Goal: Task Accomplishment & Management: Manage account settings

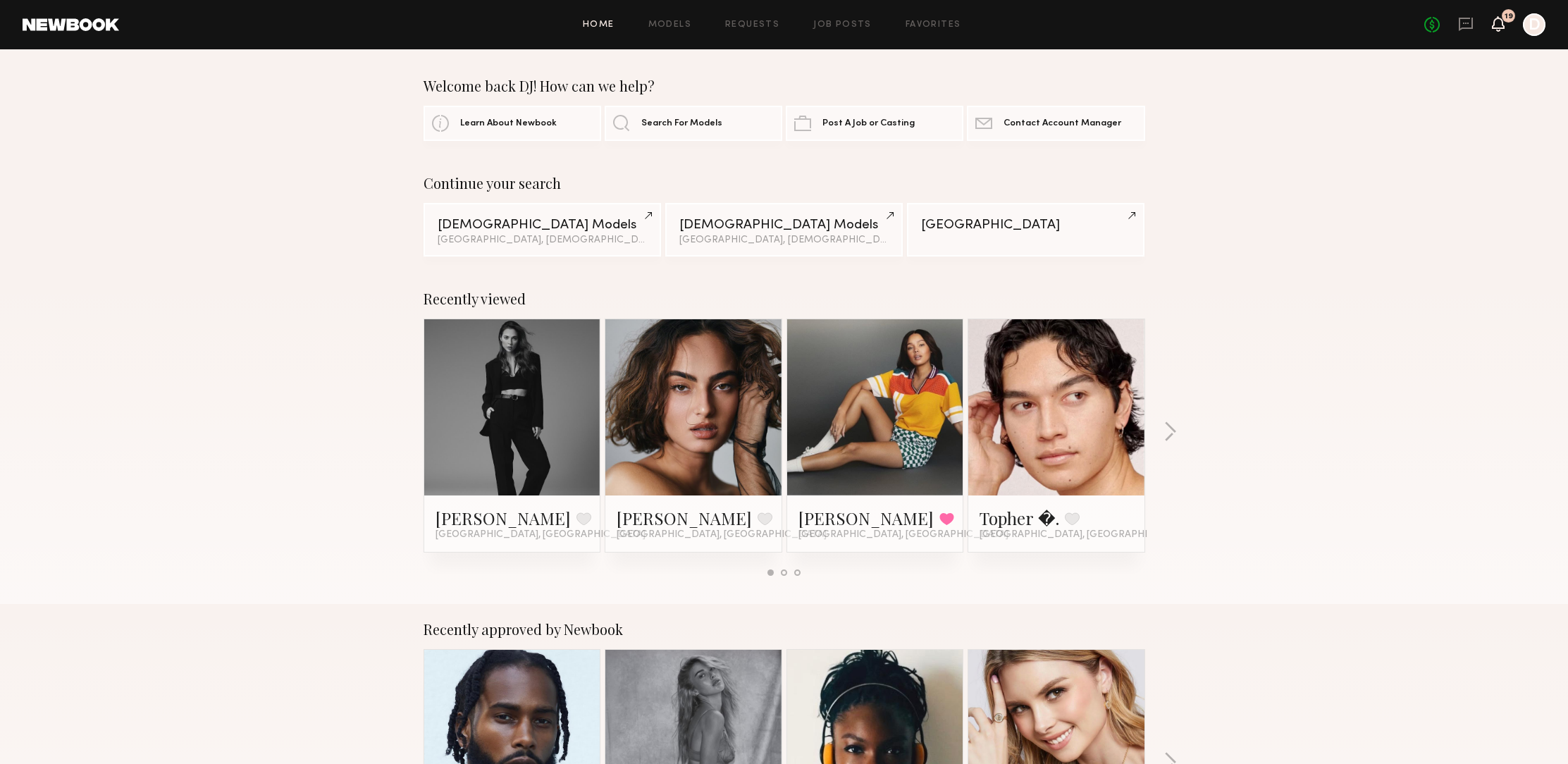
click at [1499, 24] on icon at bounding box center [1498, 23] width 11 height 10
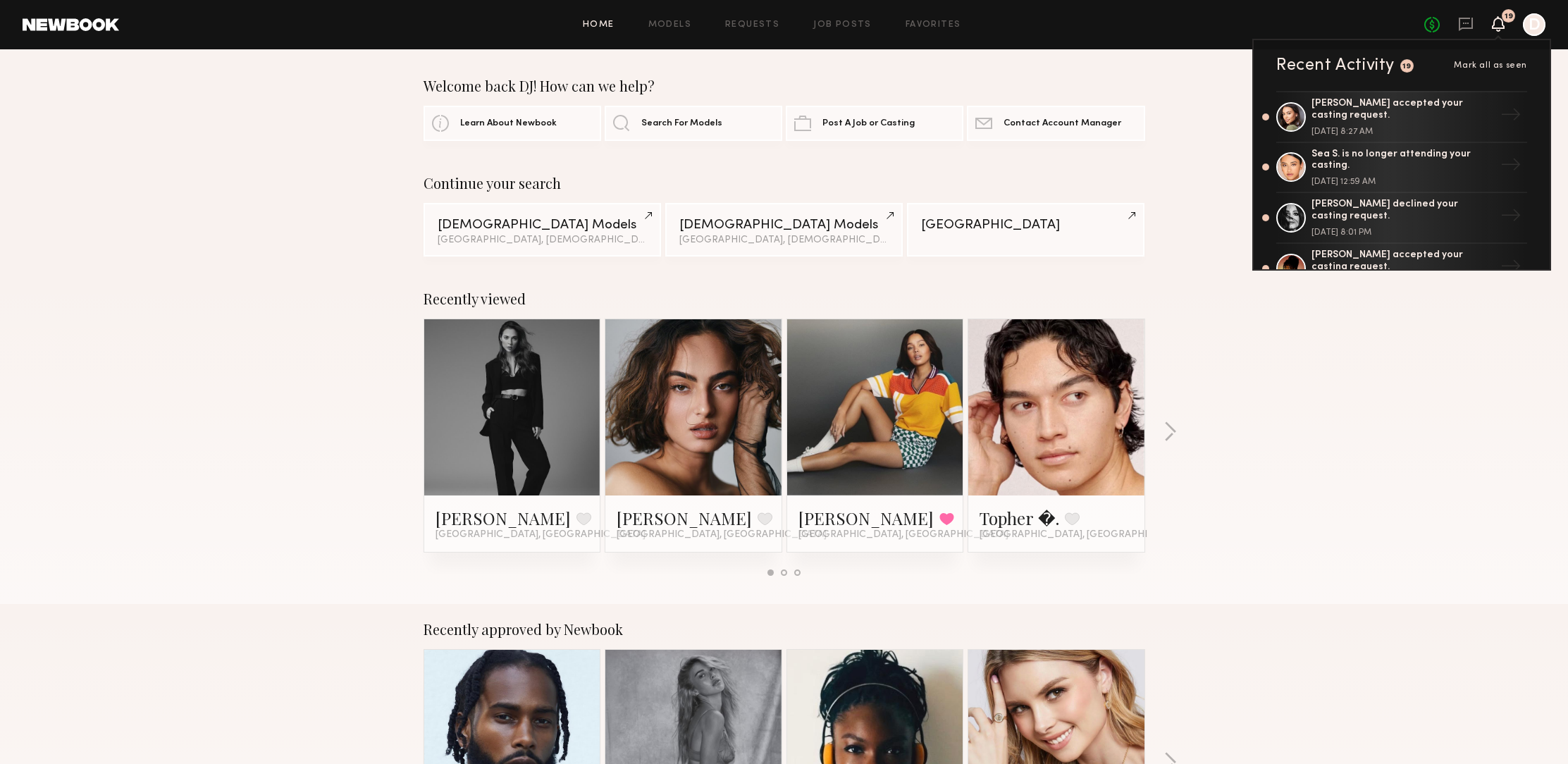
click at [1442, 71] on div "Recent Activity 19 Mark all as seen" at bounding box center [1401, 65] width 250 height 17
click at [1344, 67] on div "Recent Activity" at bounding box center [1335, 65] width 118 height 17
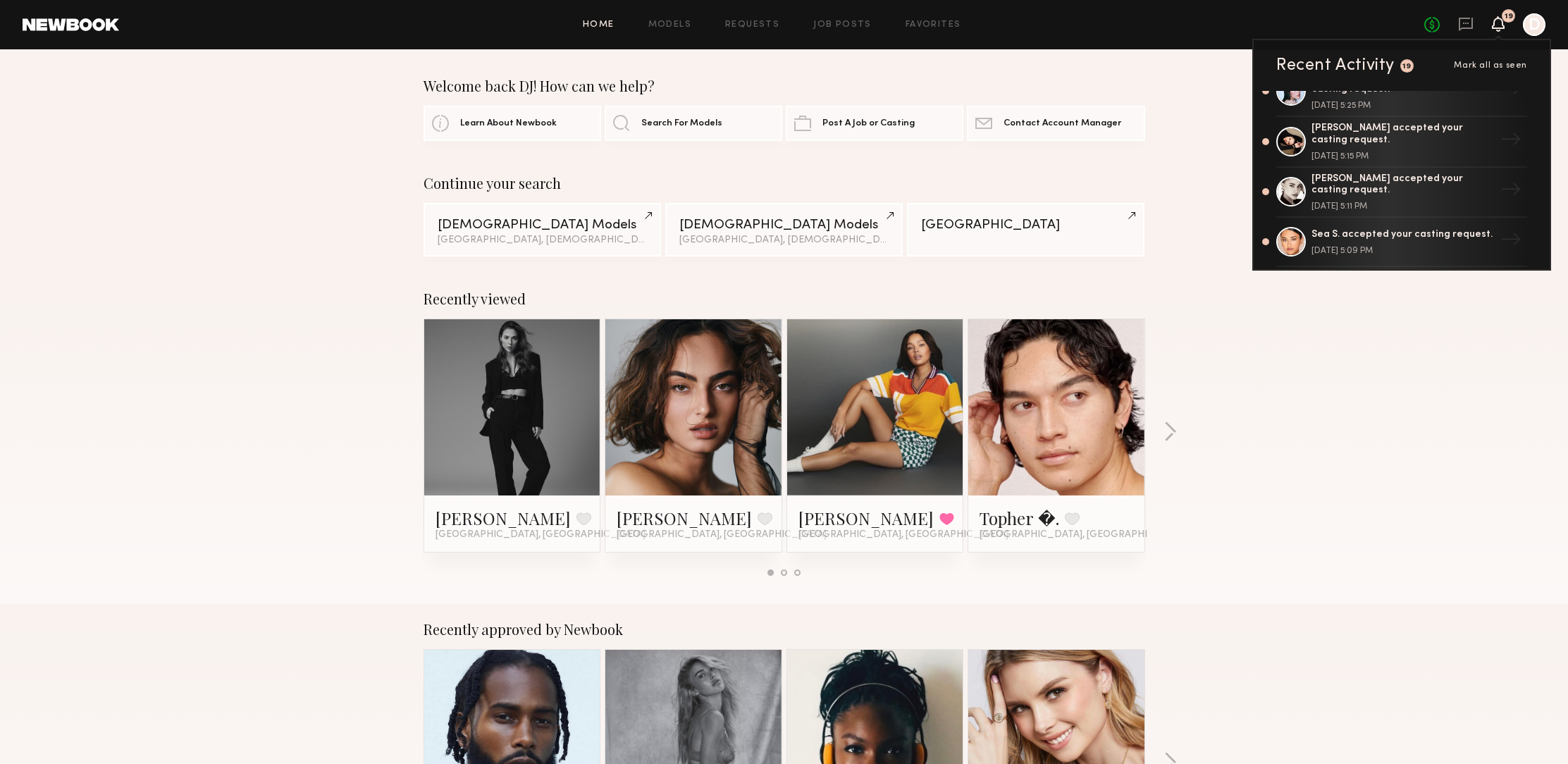
scroll to position [426, 0]
drag, startPoint x: 1353, startPoint y: 17, endPoint x: 1377, endPoint y: 19, distance: 24.1
click at [1353, 18] on div "Home Models Requests Job Posts Favorites Sign Out No fees up to $5,000 19 Recen…" at bounding box center [832, 24] width 1426 height 23
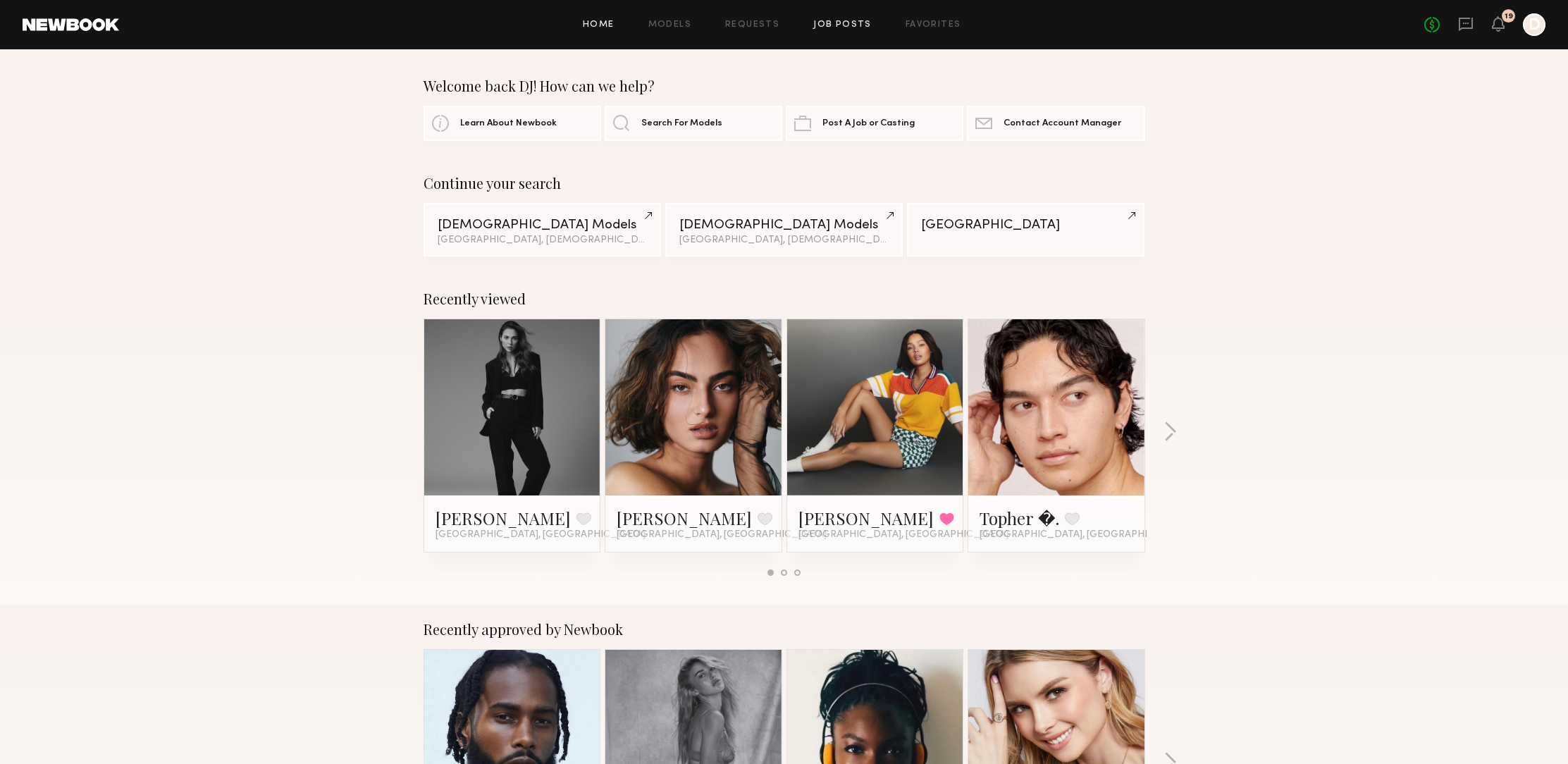
click at [830, 23] on link "Job Posts" at bounding box center [842, 25] width 58 height 9
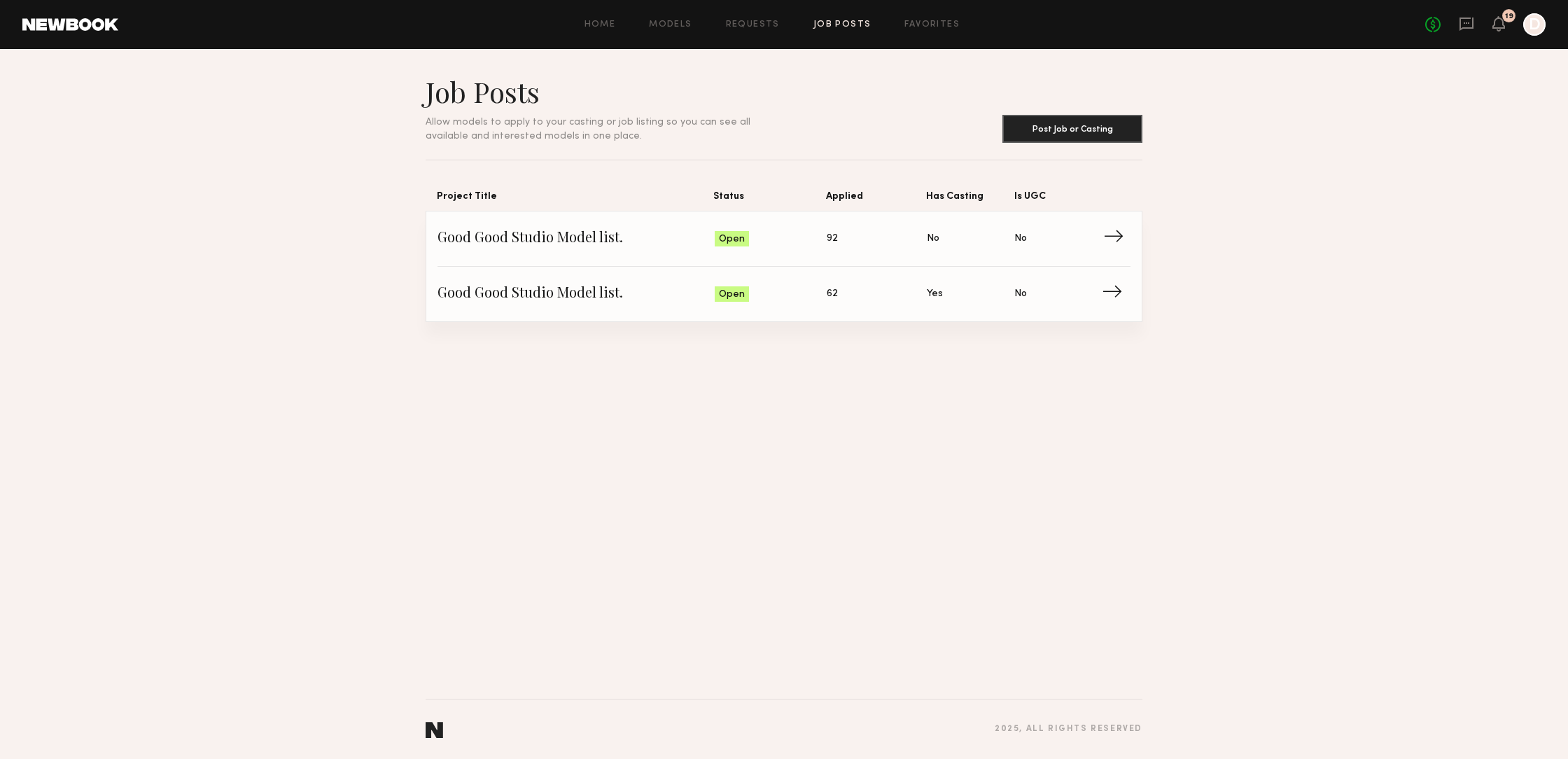
click at [591, 242] on span "Good Good Studio Model list." at bounding box center [575, 238] width 277 height 21
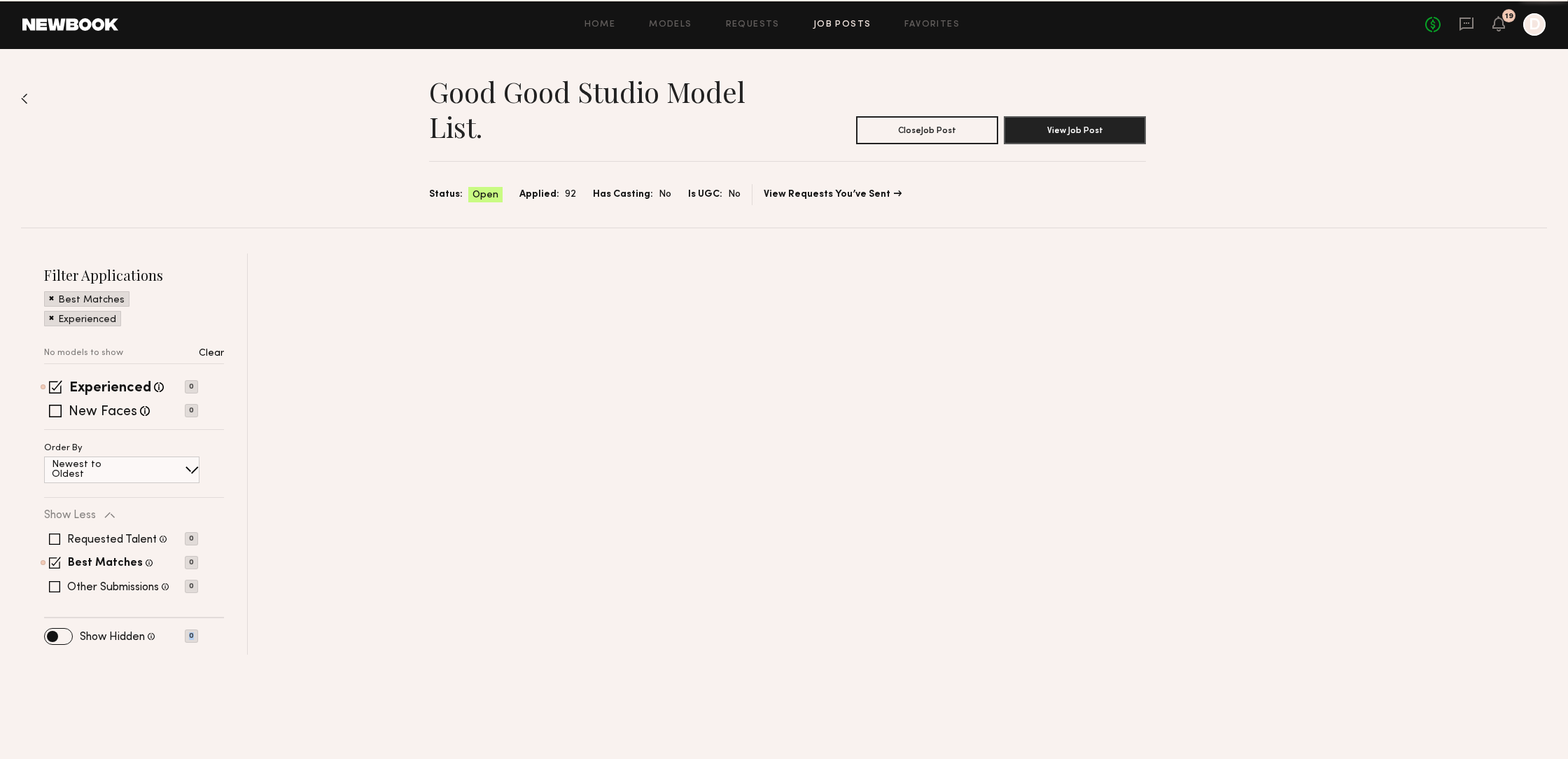
click at [591, 242] on div "Good Good Studio Model list. Close Job Post View Job Post Status: Open Applied:…" at bounding box center [784, 352] width 1568 height 606
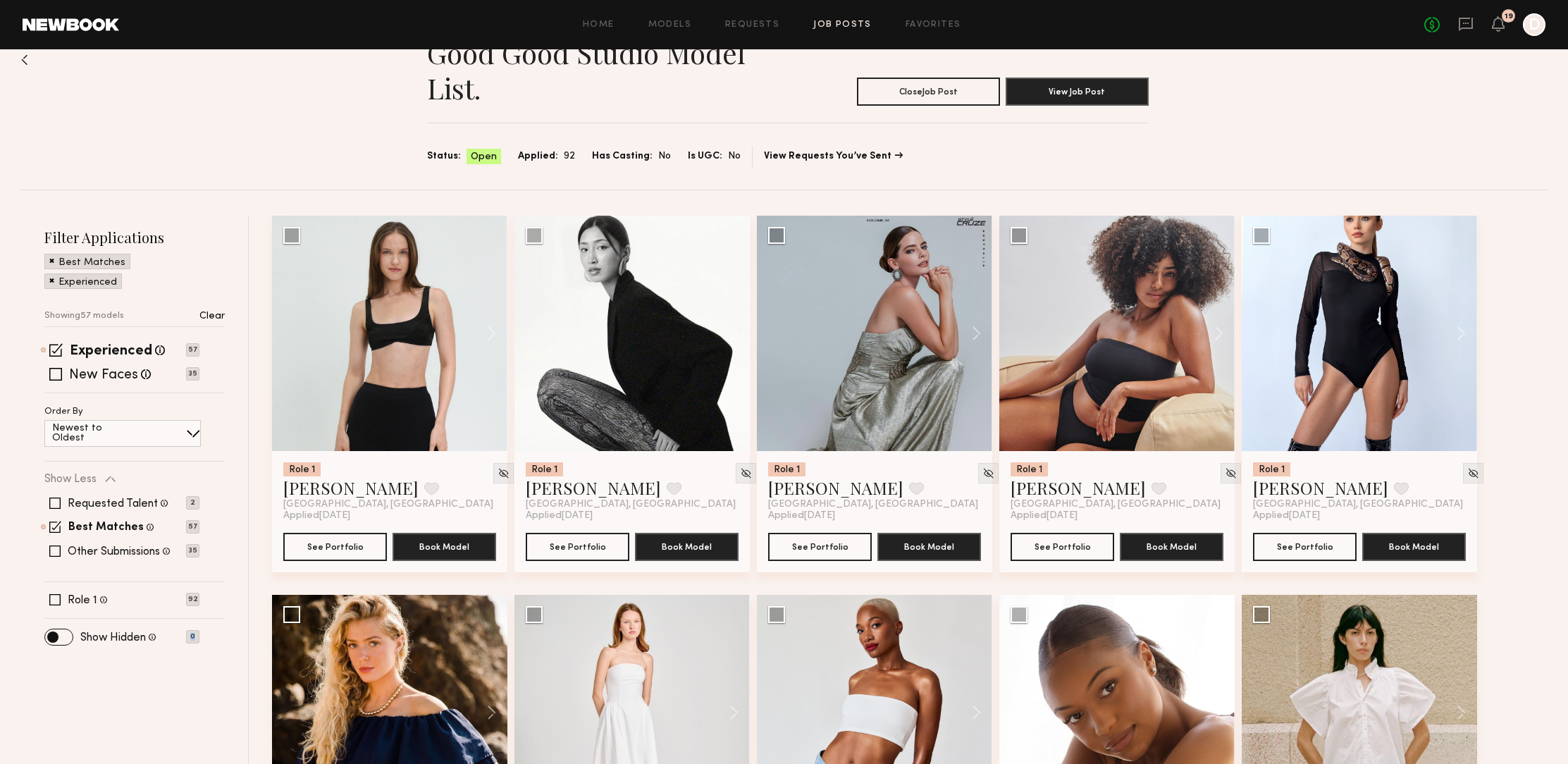
scroll to position [36, 0]
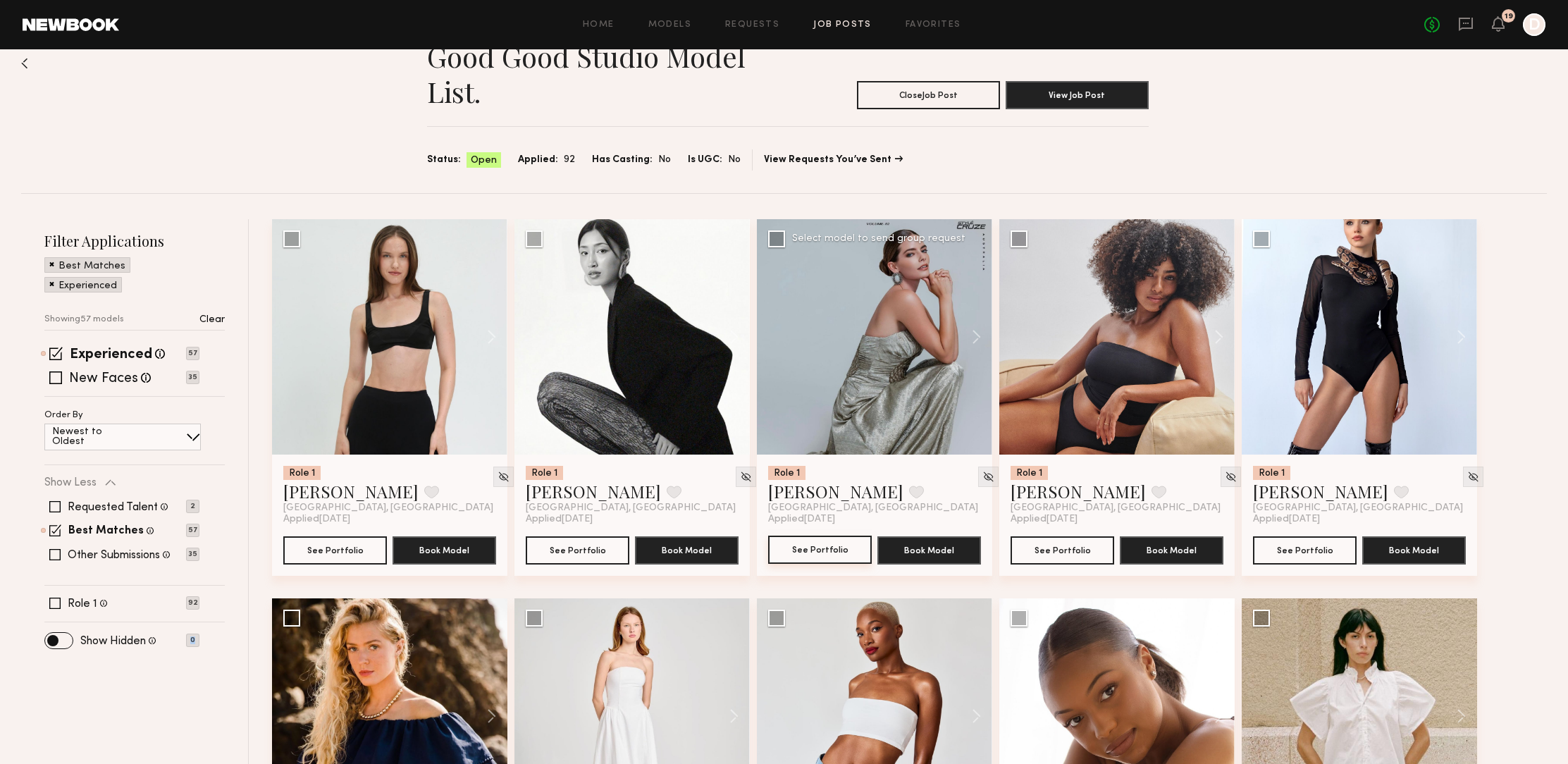
click at [856, 551] on button "See Portfolio" at bounding box center [819, 549] width 103 height 28
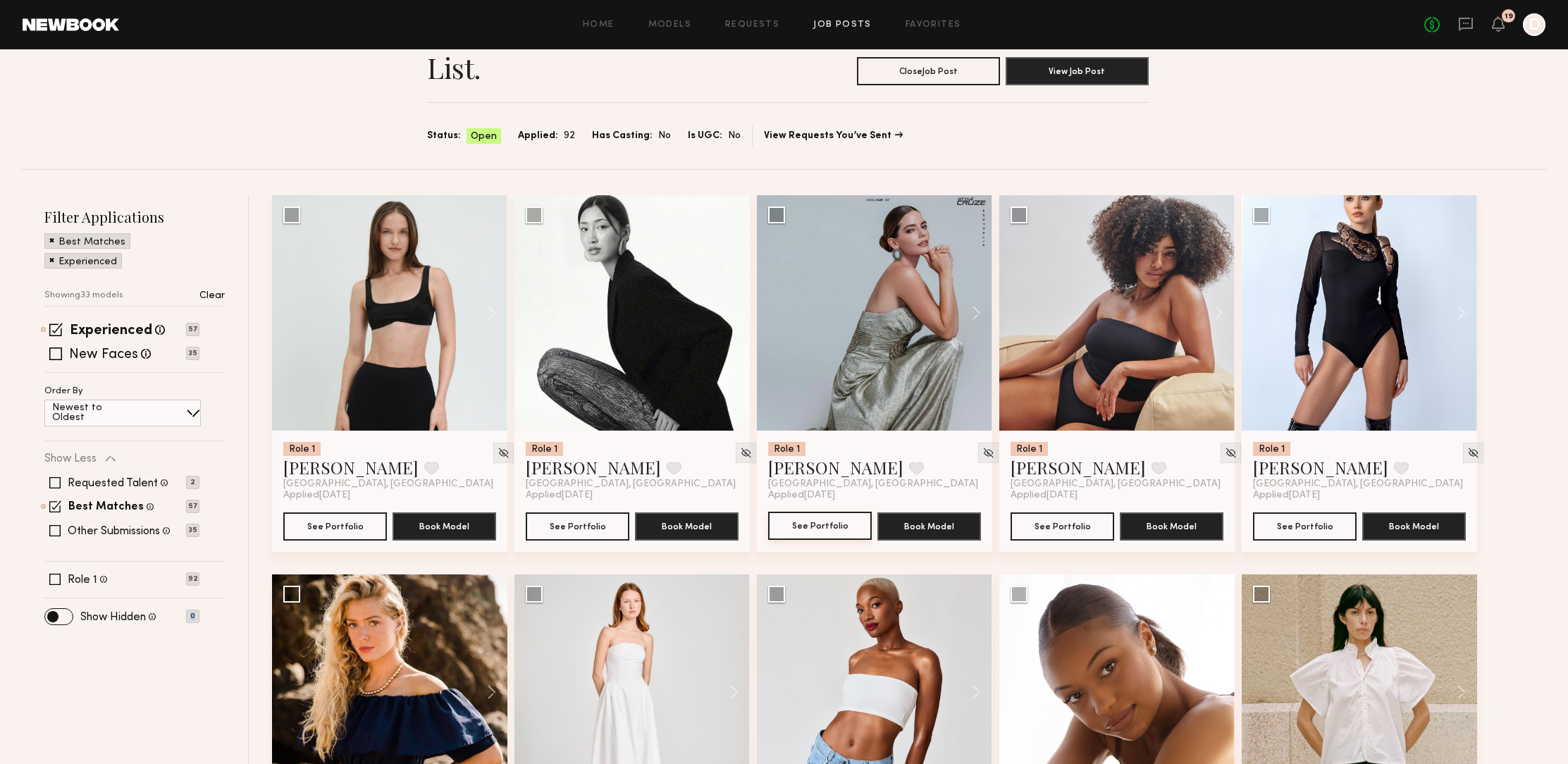
scroll to position [42, 0]
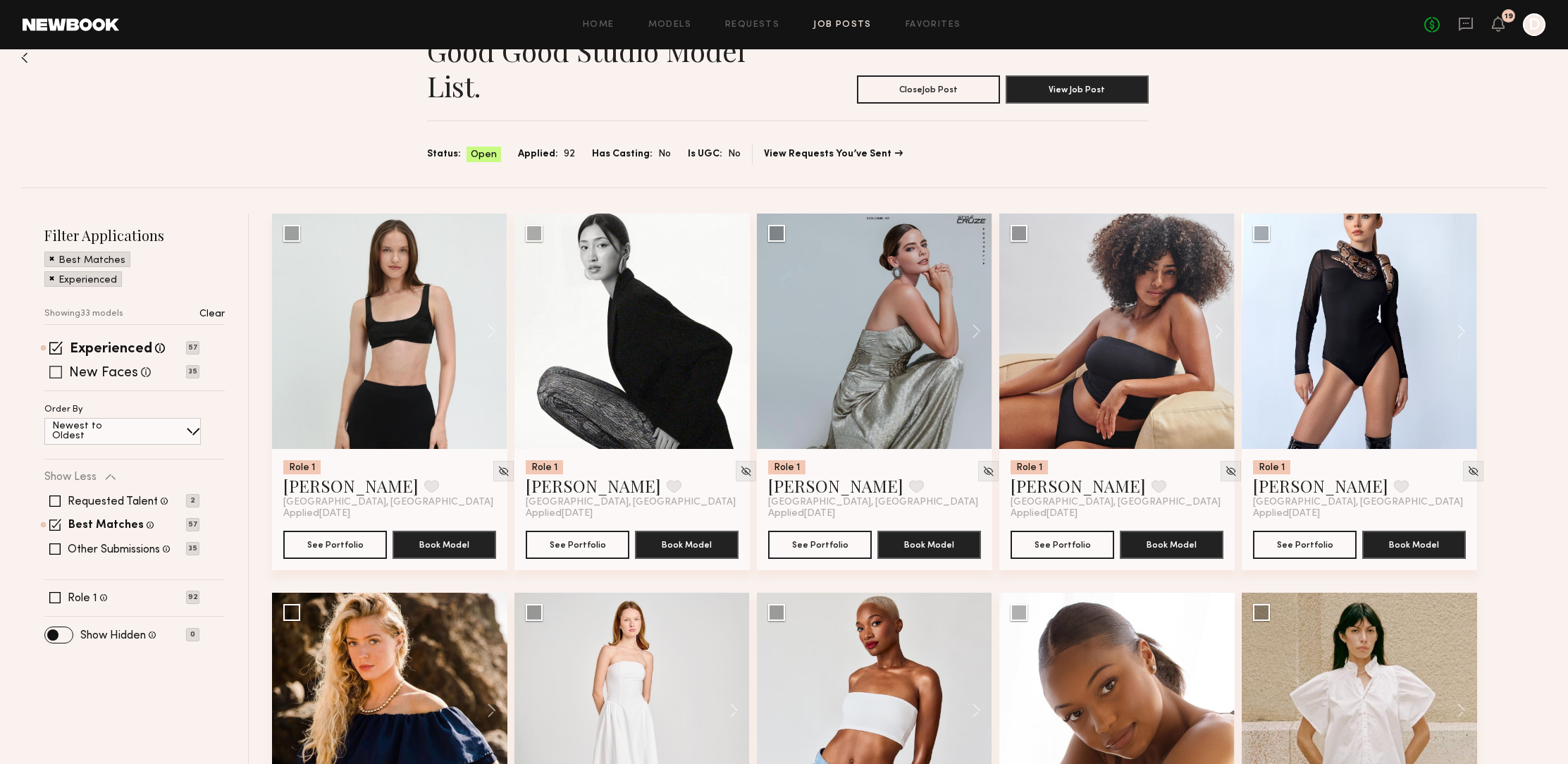
click at [54, 367] on span at bounding box center [55, 372] width 13 height 13
click at [55, 345] on span at bounding box center [55, 348] width 14 height 14
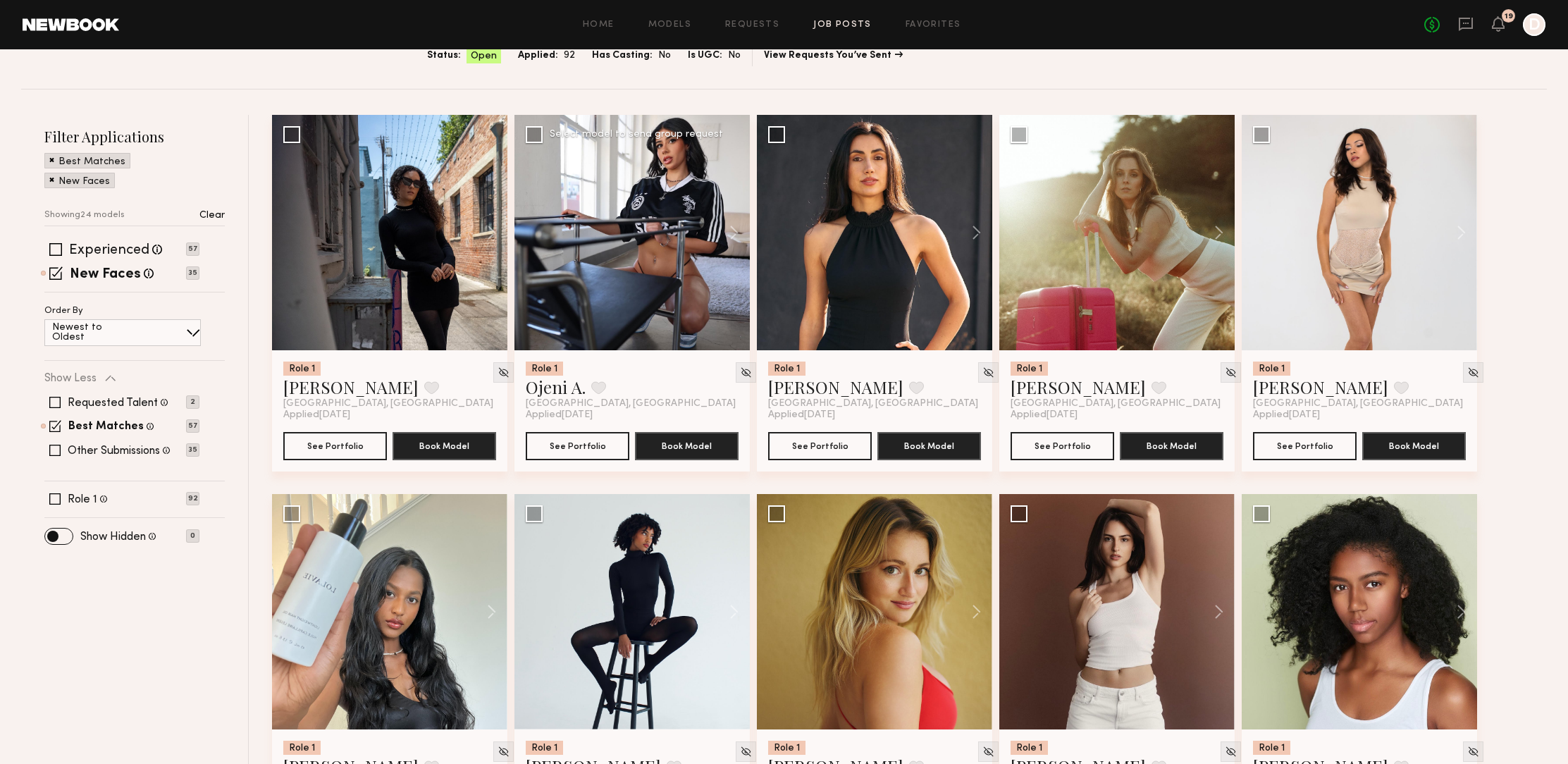
scroll to position [134, 0]
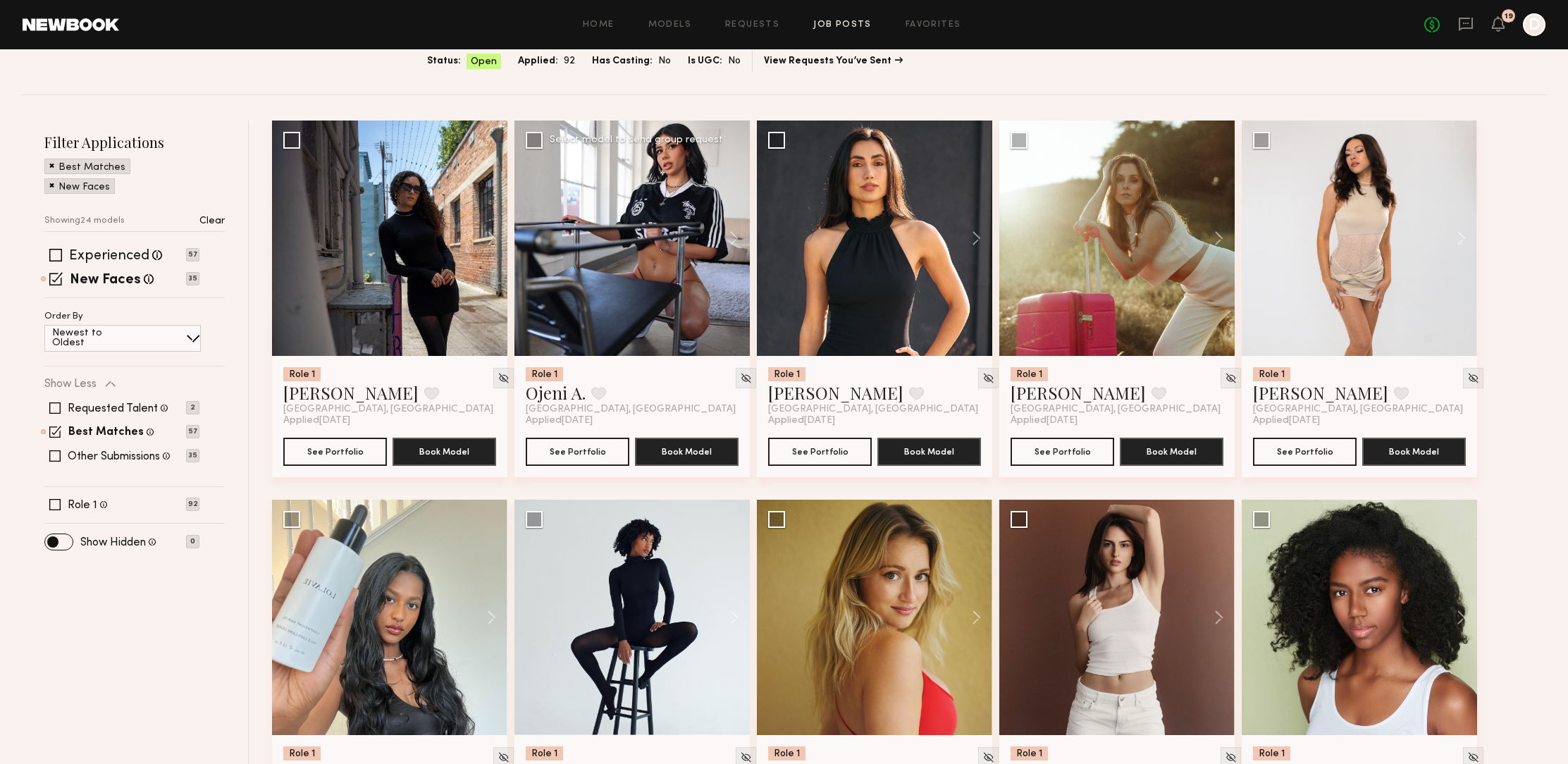
click at [681, 314] on div at bounding box center [632, 238] width 235 height 235
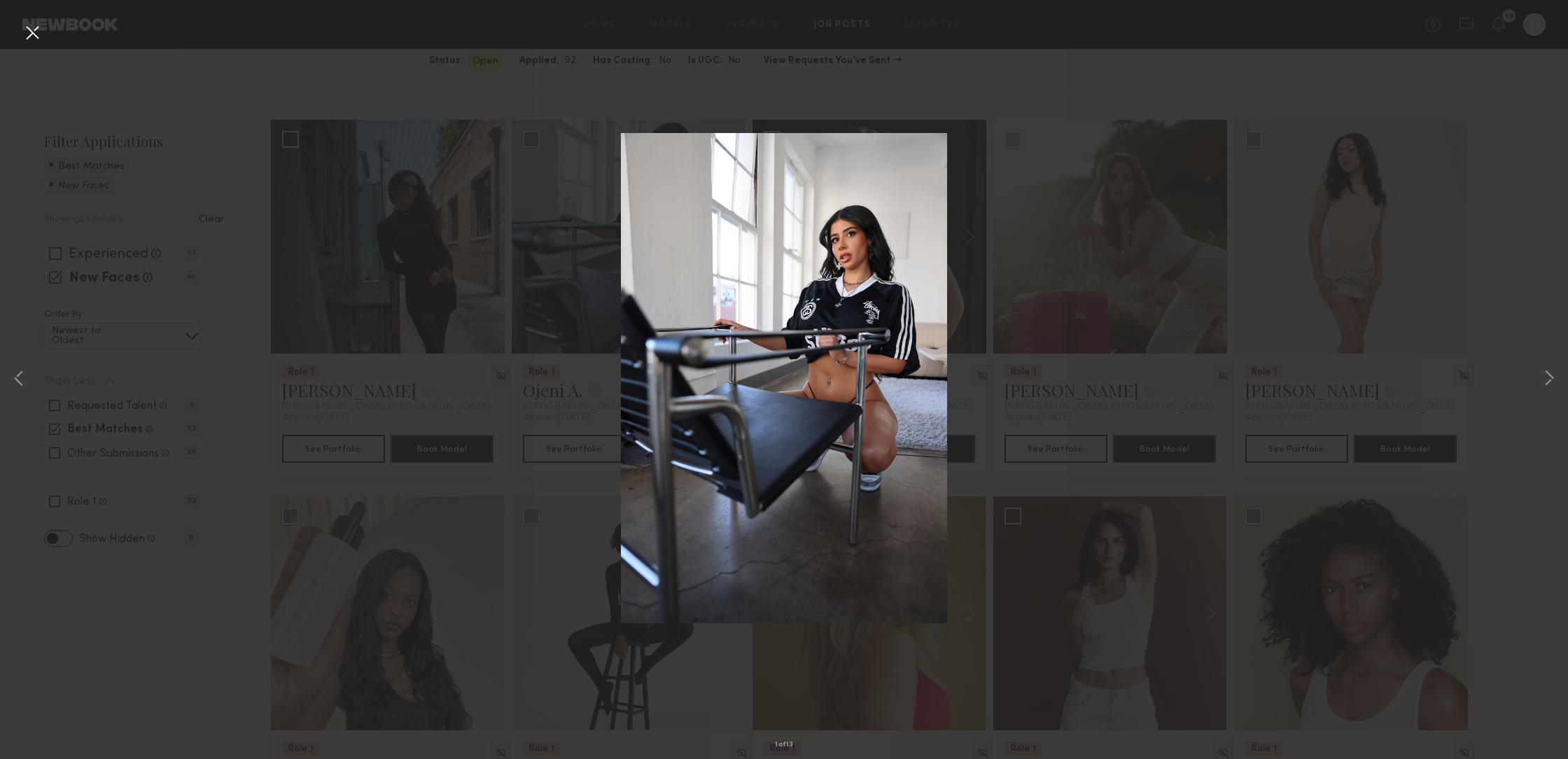
drag, startPoint x: 907, startPoint y: 342, endPoint x: 915, endPoint y: 339, distance: 8.5
click at [907, 343] on img at bounding box center [784, 379] width 327 height 490
click at [591, 155] on div "1 of 13" at bounding box center [784, 380] width 1568 height 759
click at [31, 31] on button at bounding box center [32, 33] width 23 height 25
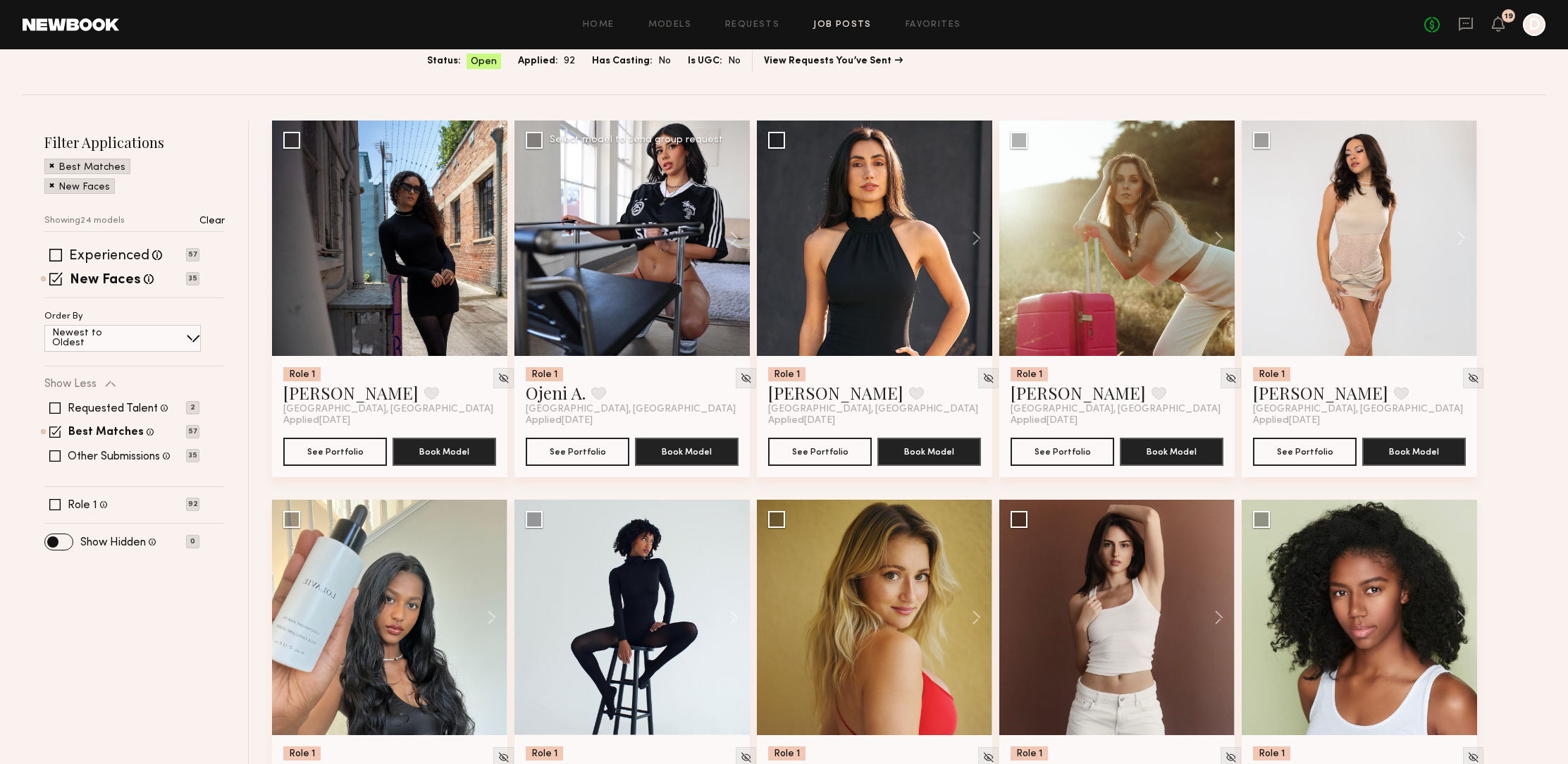
click at [633, 308] on div at bounding box center [632, 238] width 235 height 235
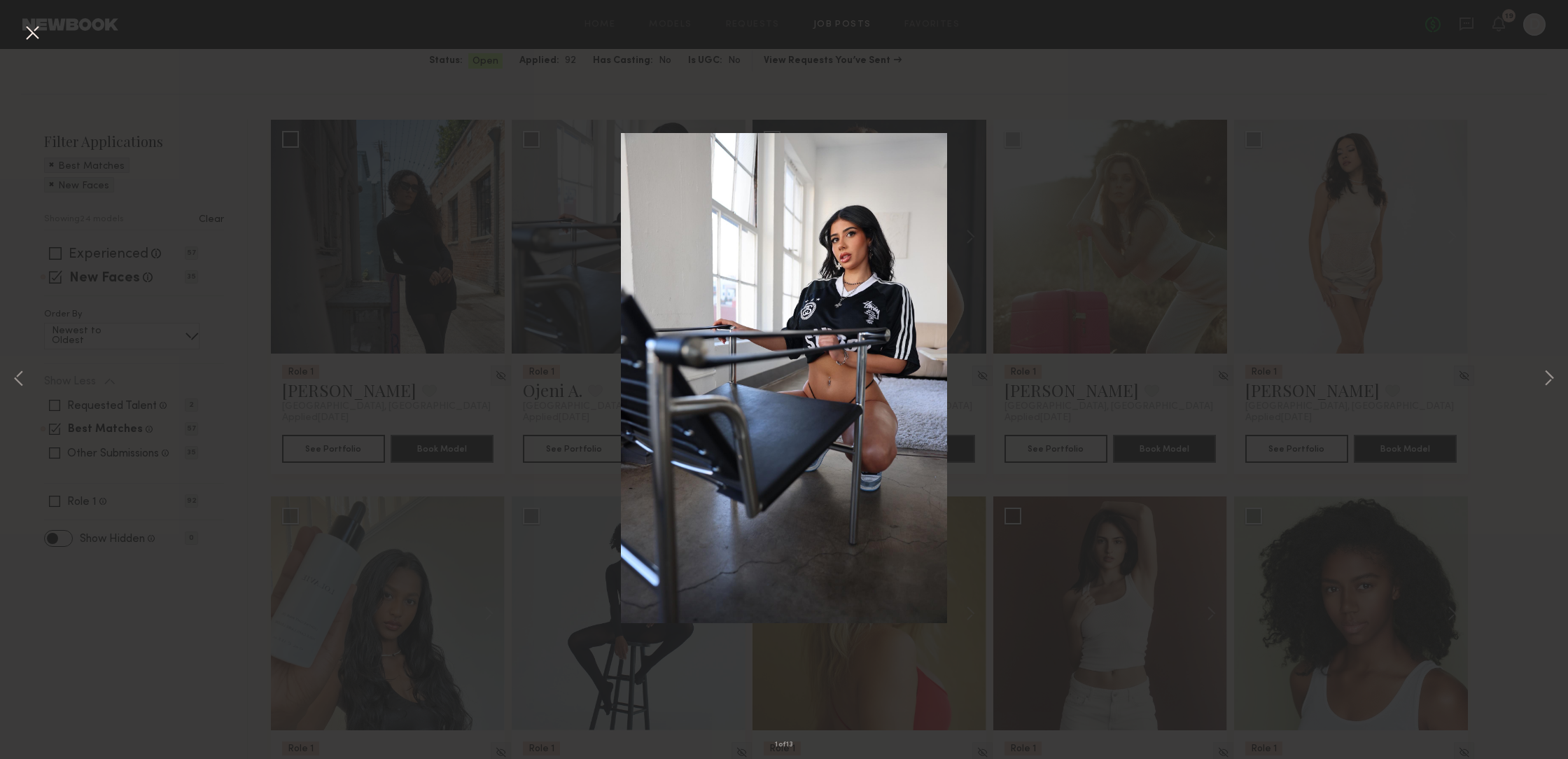
click at [629, 306] on img at bounding box center [784, 379] width 327 height 490
click at [28, 40] on button at bounding box center [32, 33] width 23 height 25
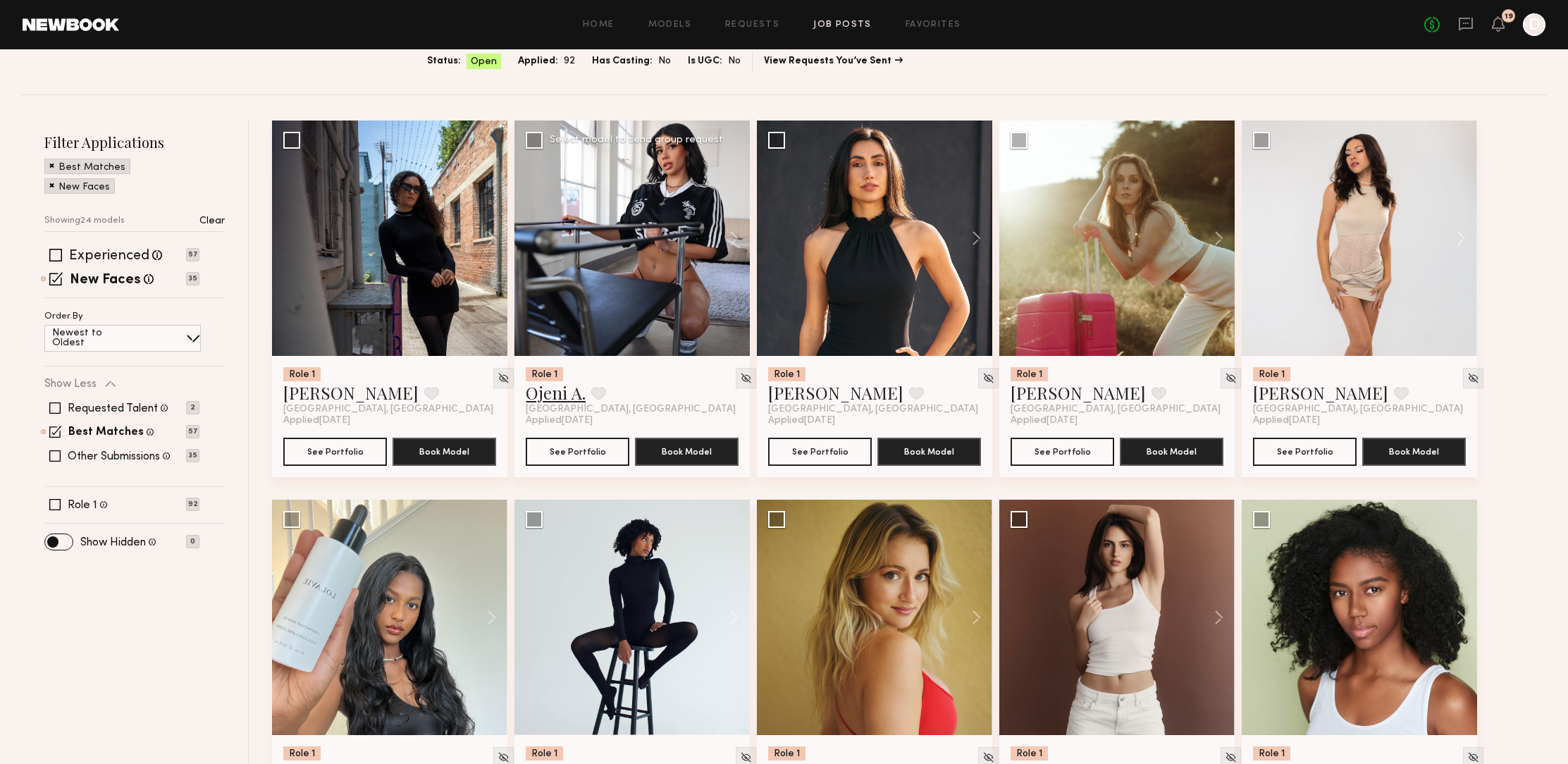
click at [555, 397] on link "Ojeni A." at bounding box center [555, 392] width 60 height 23
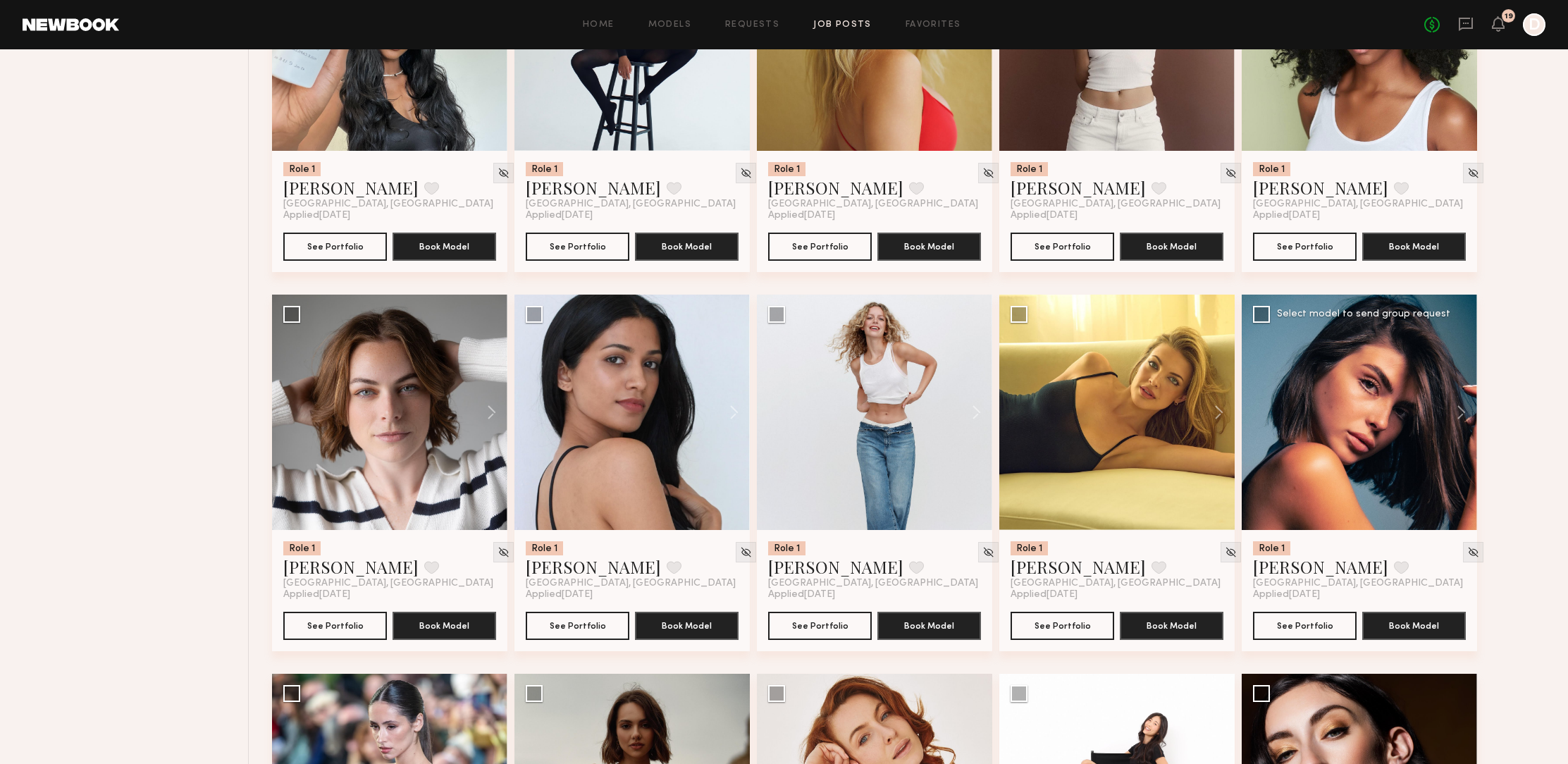
scroll to position [818, 0]
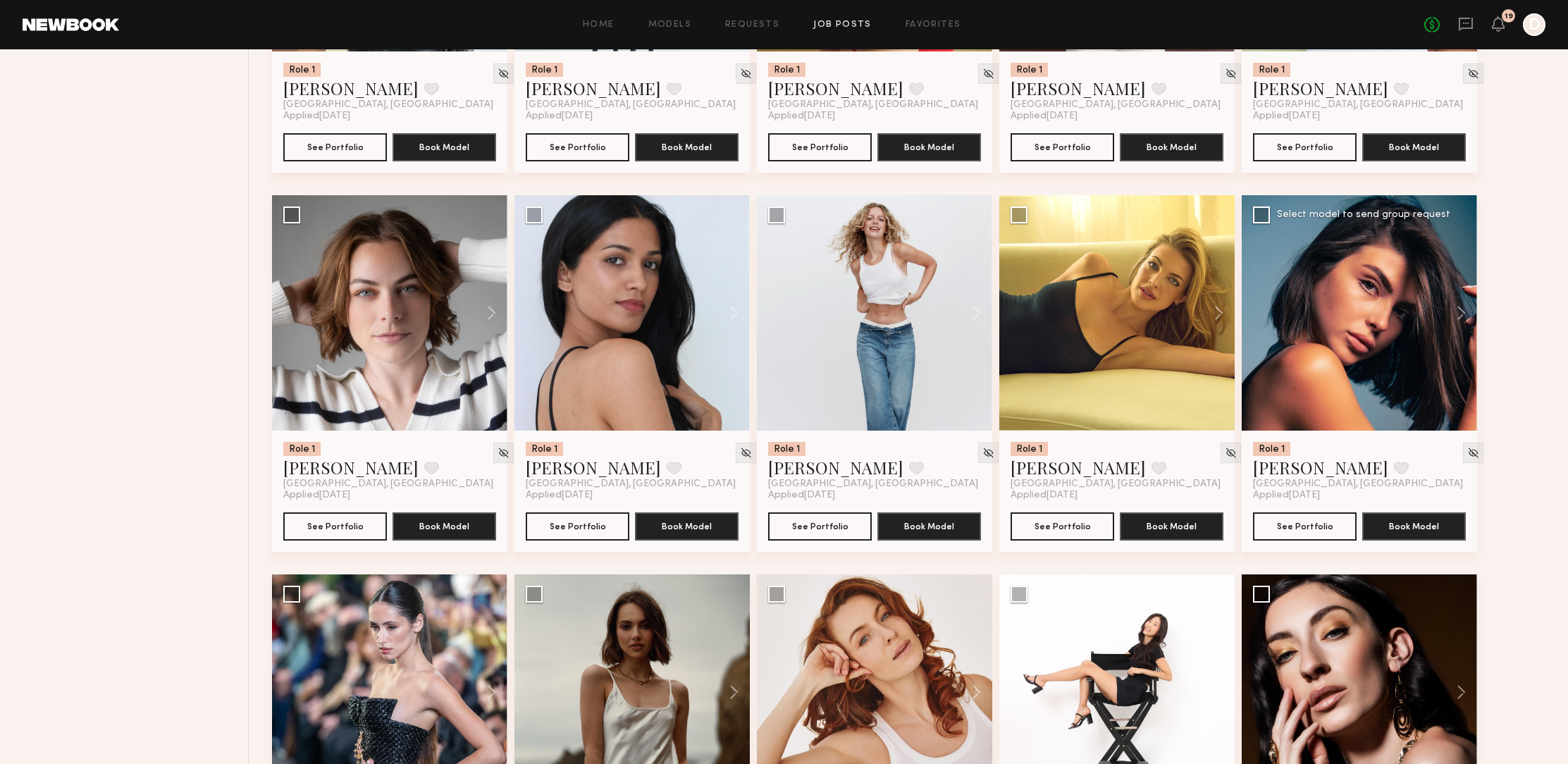
click at [1392, 267] on div at bounding box center [1358, 312] width 235 height 235
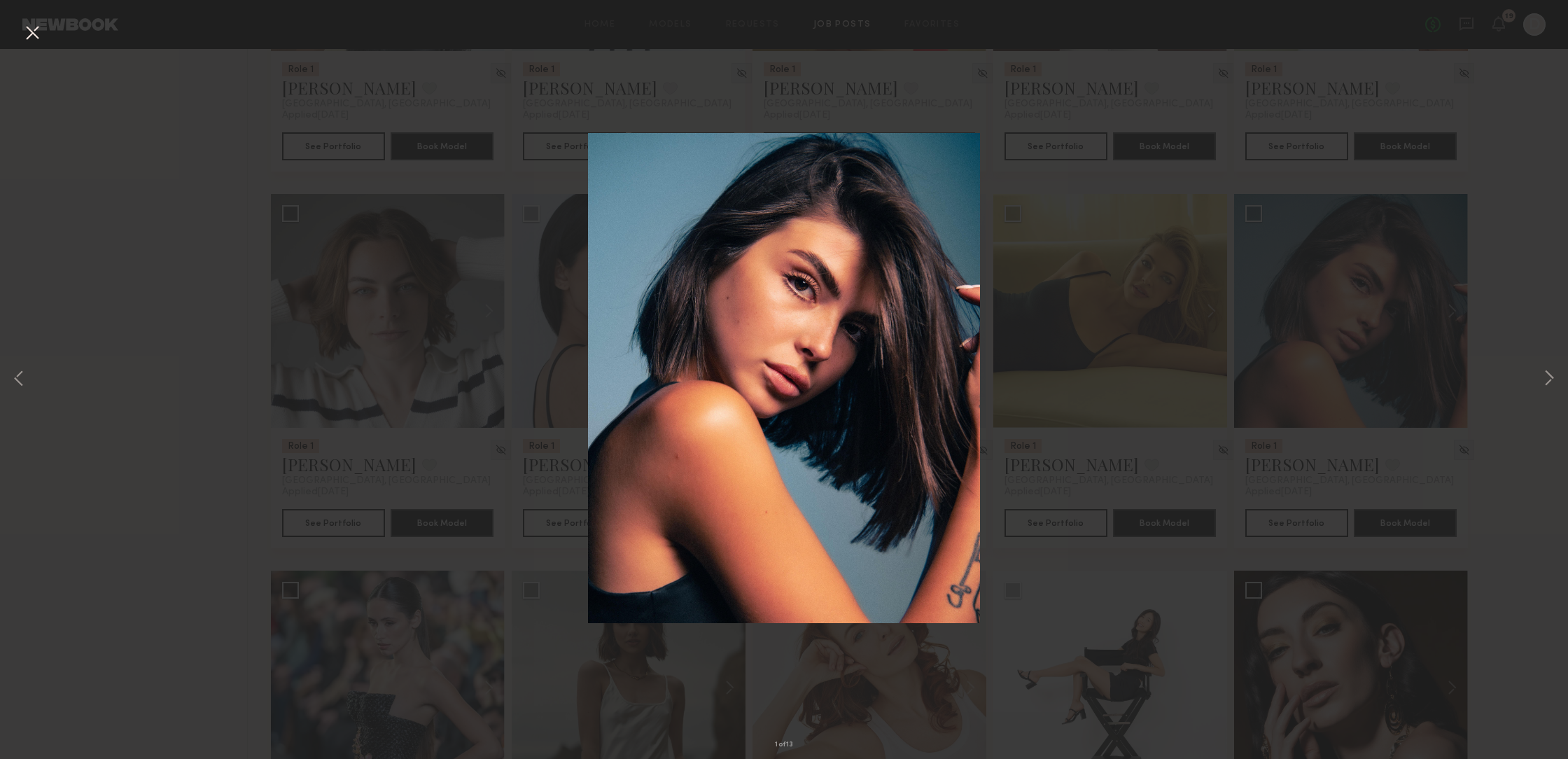
drag, startPoint x: 1527, startPoint y: 316, endPoint x: 1535, endPoint y: 332, distance: 17.9
click at [1526, 316] on div "1 of 13" at bounding box center [784, 380] width 1568 height 759
click at [36, 21] on button at bounding box center [32, 33] width 23 height 25
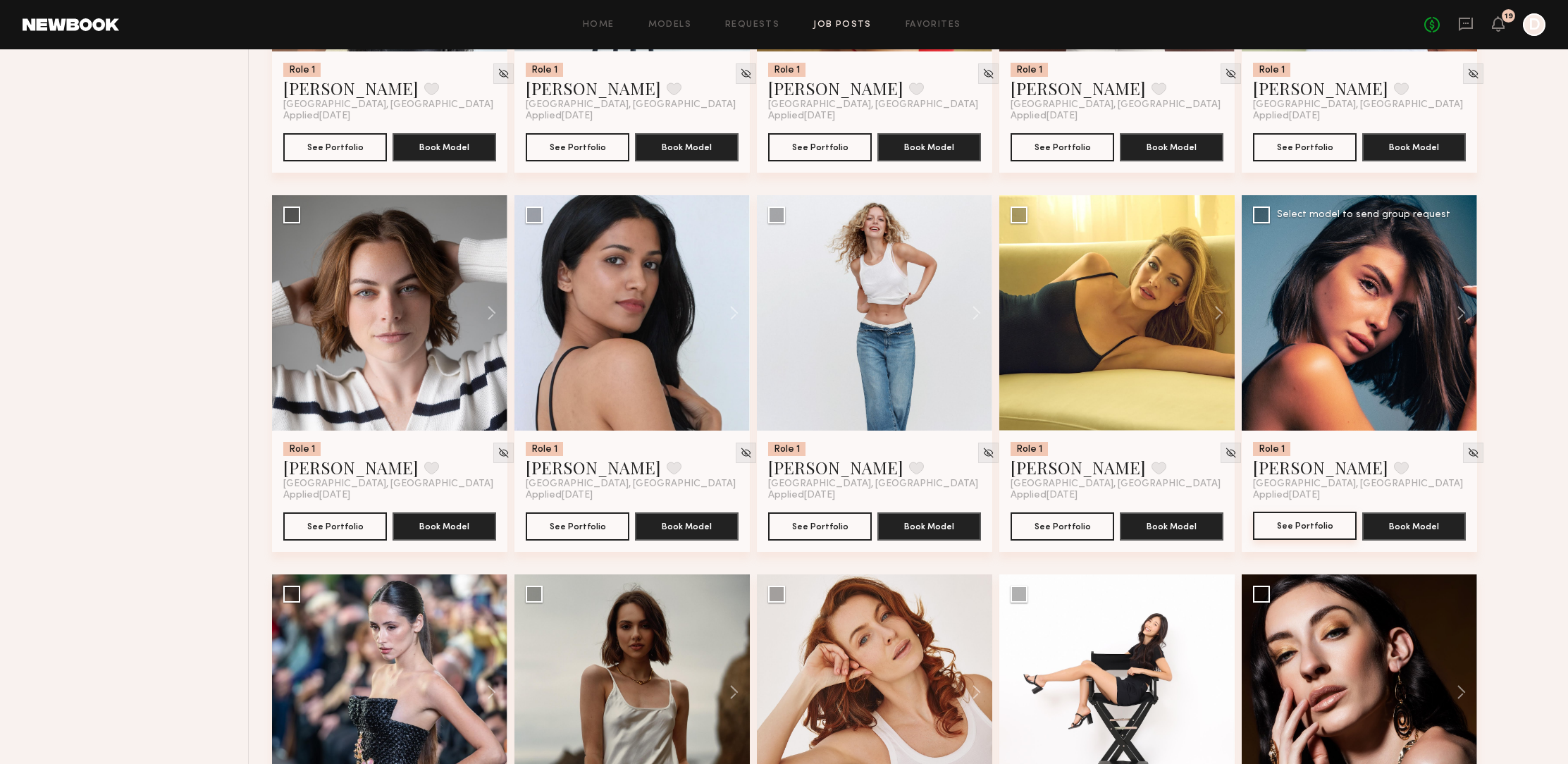
click at [1313, 527] on button "See Portfolio" at bounding box center [1305, 525] width 103 height 28
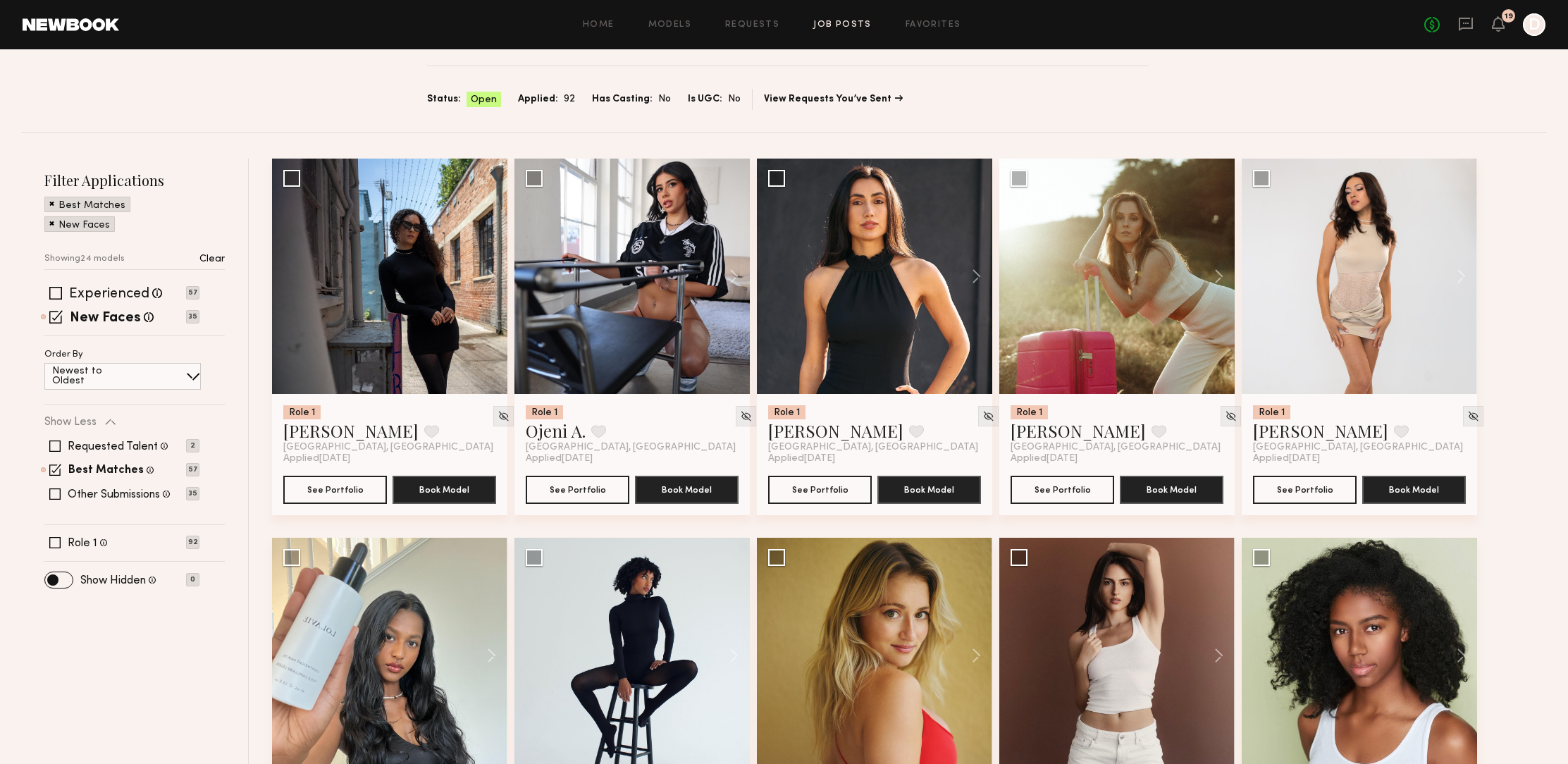
scroll to position [99, 0]
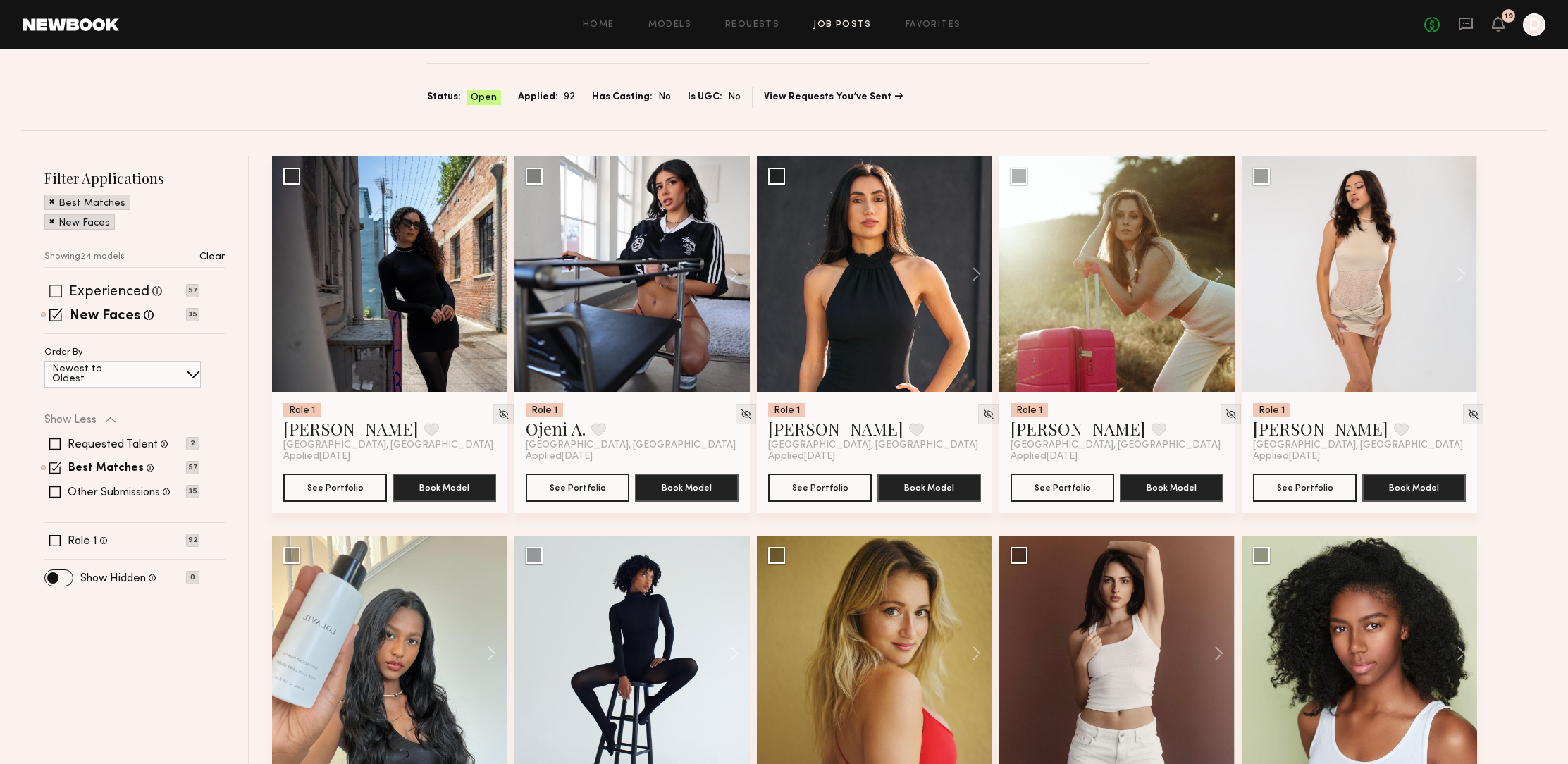
click at [55, 285] on span at bounding box center [55, 291] width 13 height 13
click at [53, 317] on span at bounding box center [55, 314] width 14 height 14
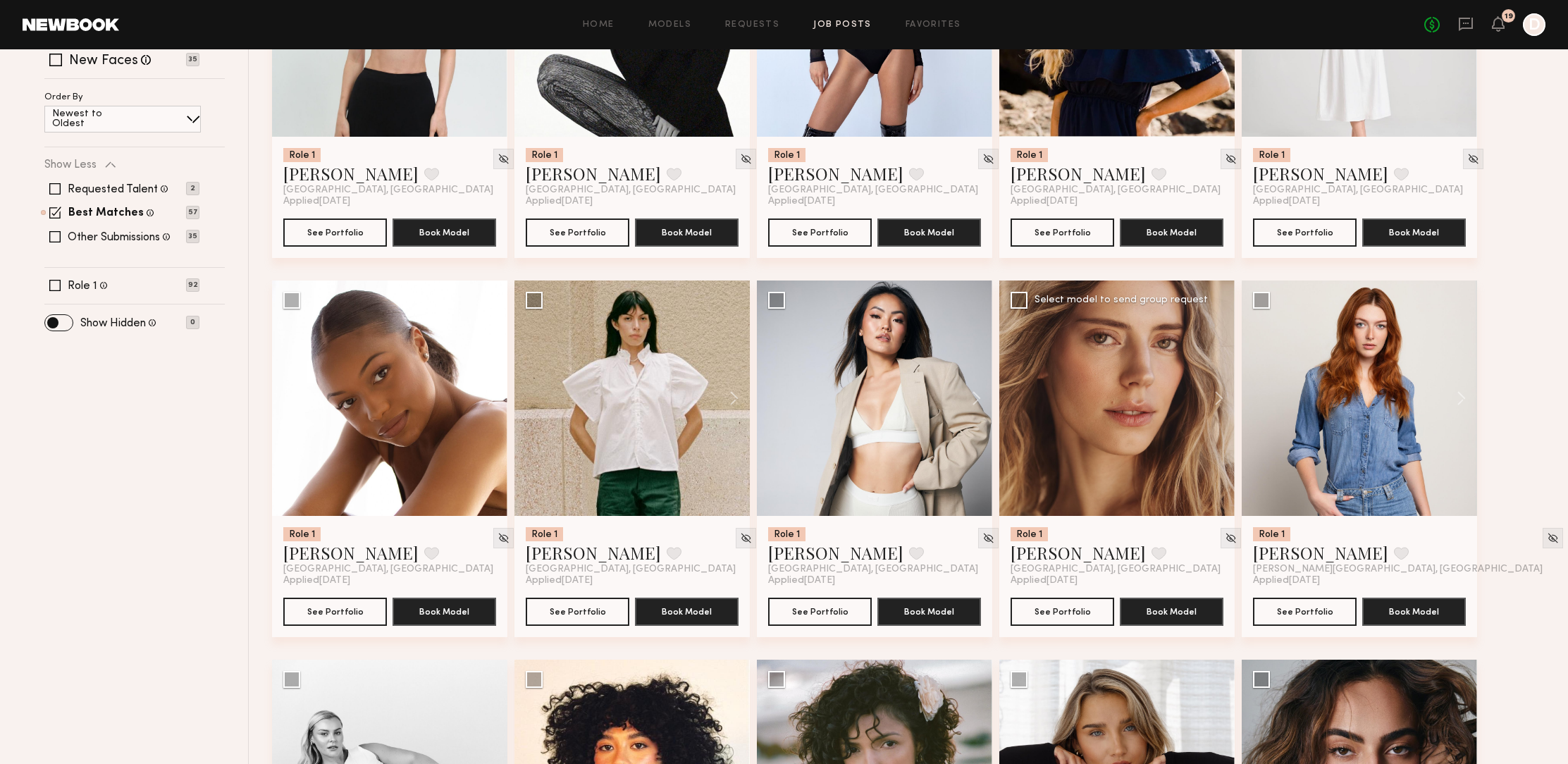
scroll to position [336, 0]
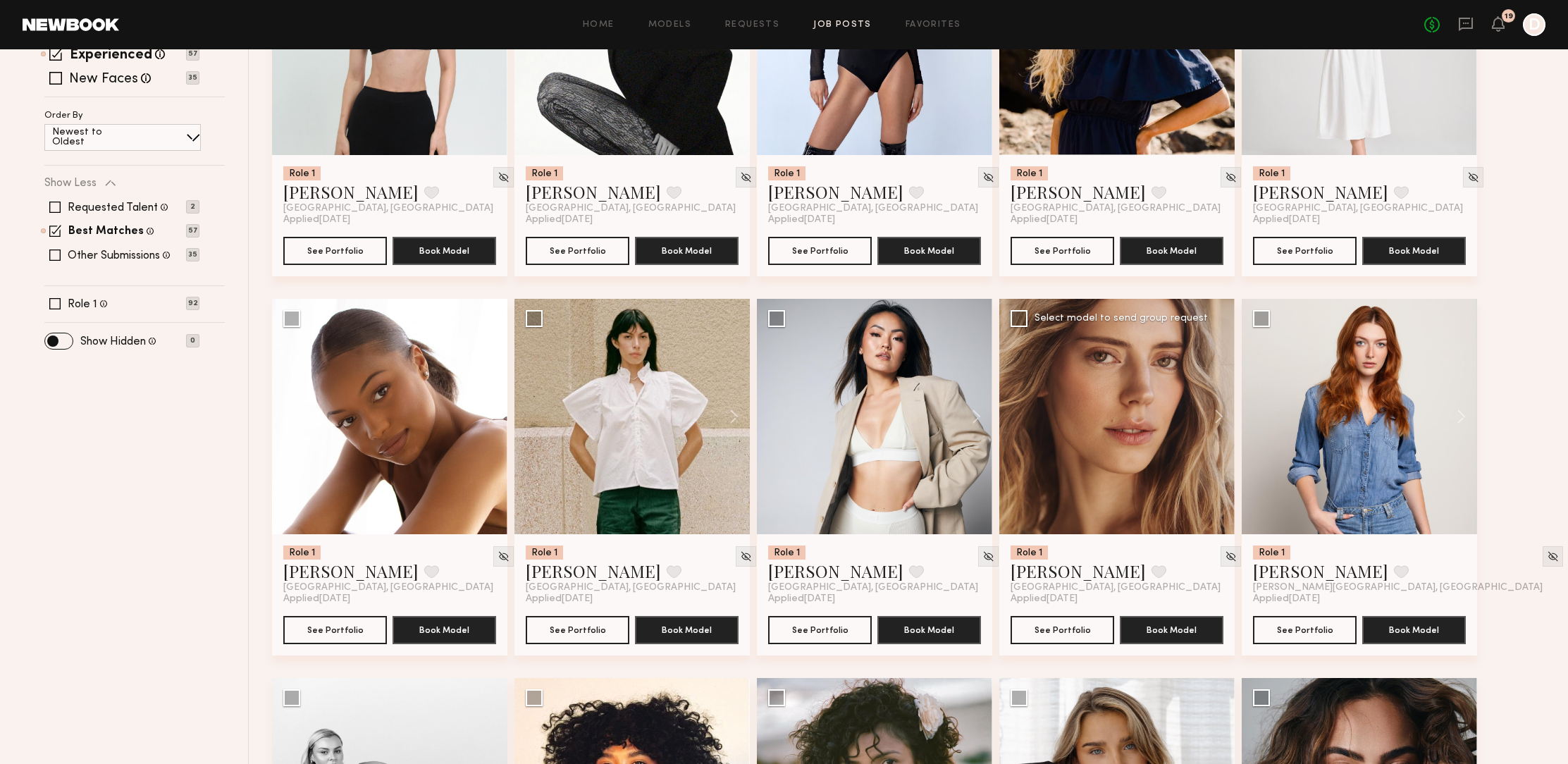
click at [1112, 503] on div at bounding box center [1116, 416] width 235 height 235
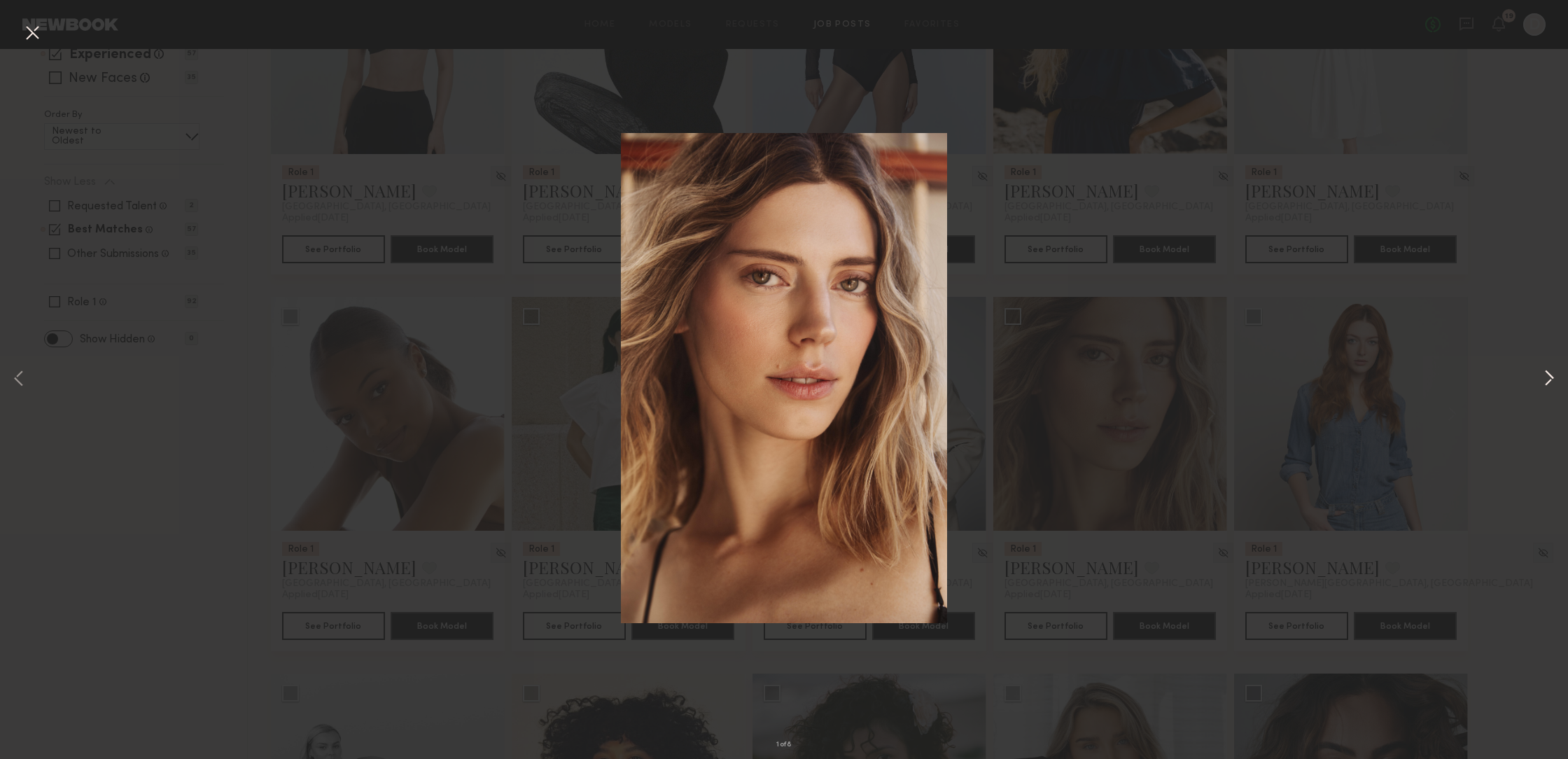
click at [1543, 375] on button at bounding box center [1549, 379] width 17 height 607
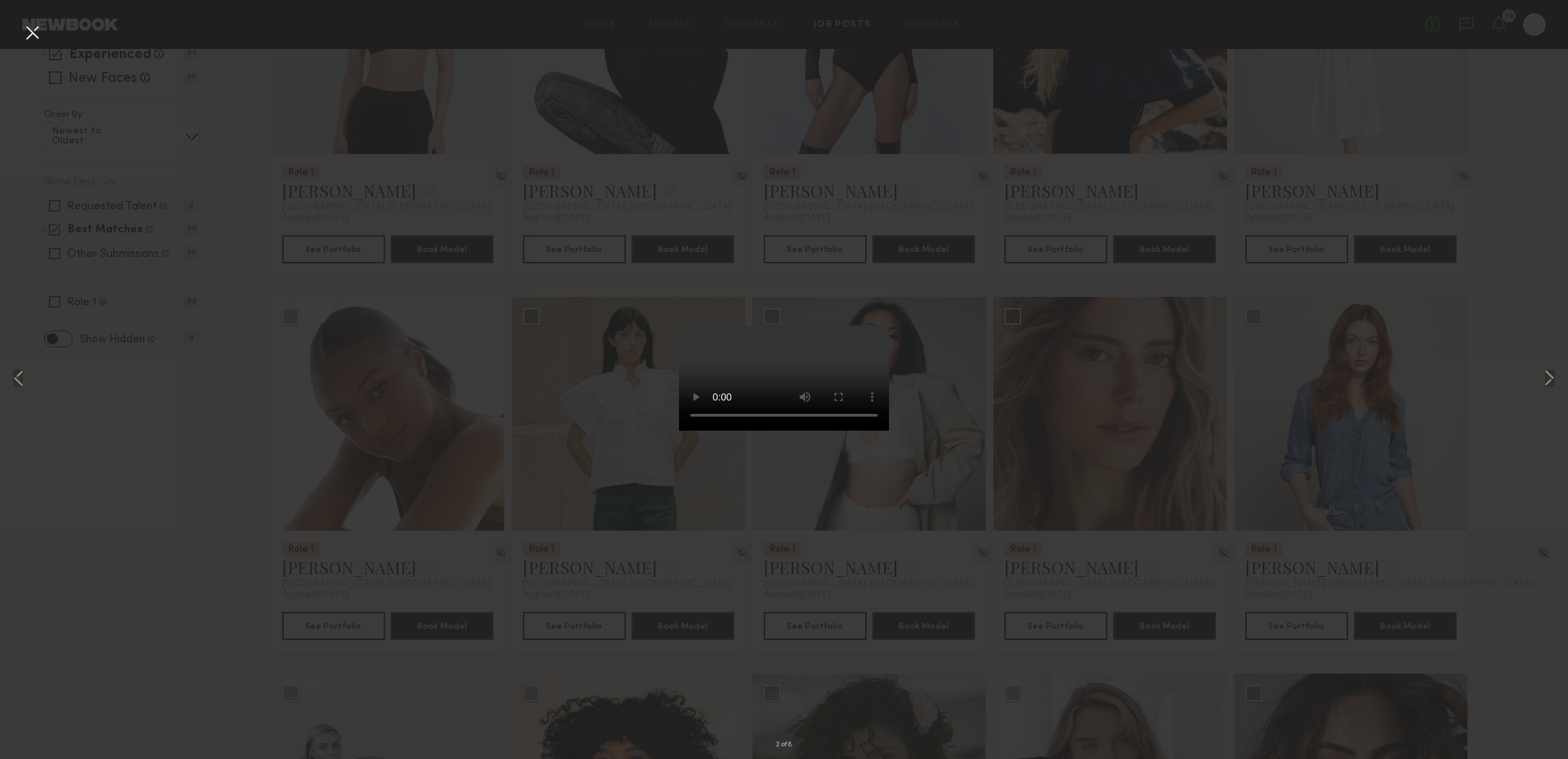
click at [1152, 453] on div "2 of 8" at bounding box center [784, 380] width 1568 height 759
click at [1146, 457] on div "2 of 8" at bounding box center [784, 380] width 1568 height 759
click at [1063, 455] on div "2 of 8" at bounding box center [784, 380] width 1568 height 759
drag, startPoint x: 1104, startPoint y: 556, endPoint x: 1110, endPoint y: 578, distance: 22.8
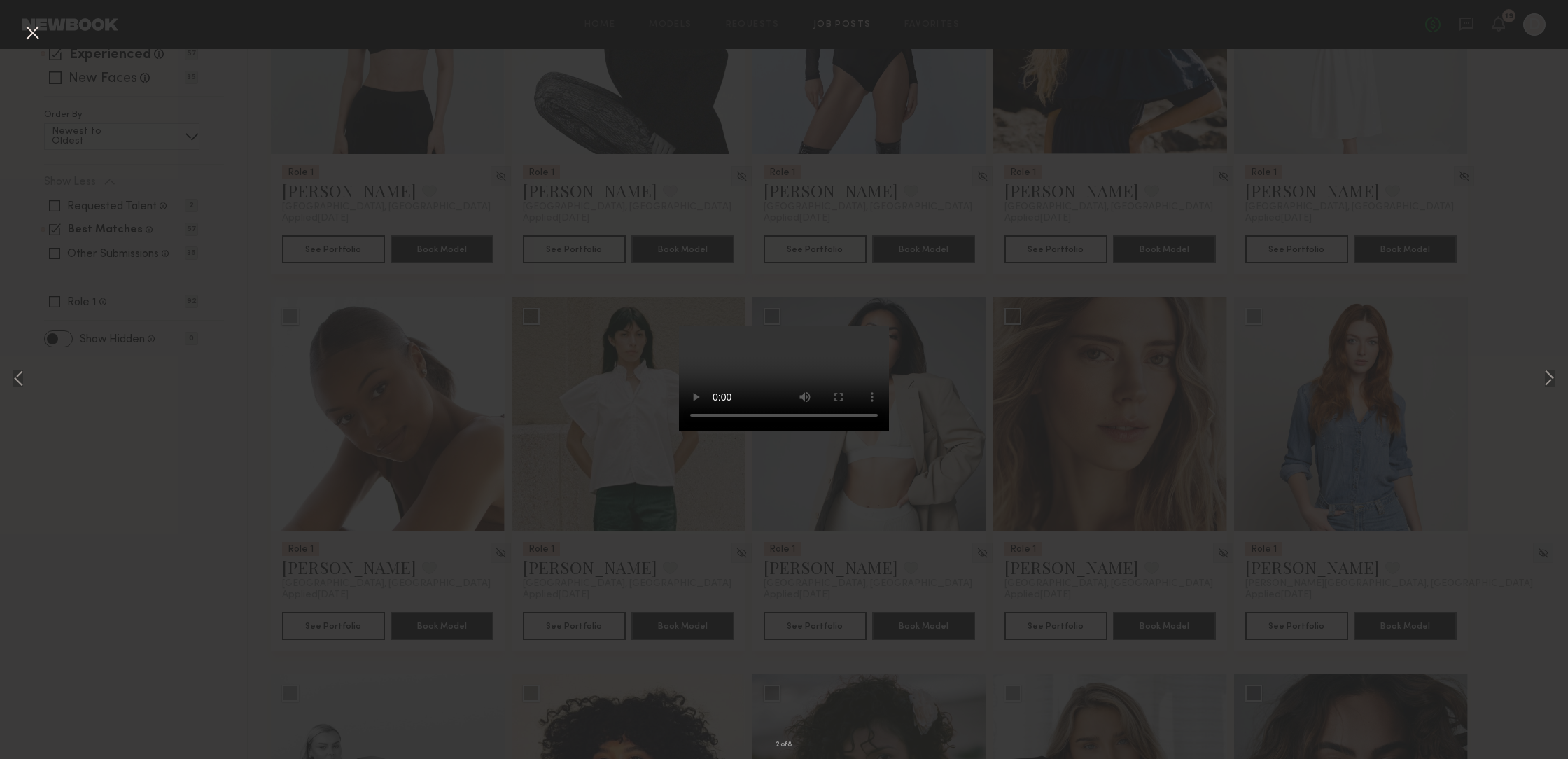
click at [1103, 556] on div "2 of 8" at bounding box center [784, 380] width 1568 height 759
click at [1067, 619] on div "2 of 8" at bounding box center [784, 380] width 1568 height 759
click at [111, 580] on div "2 of 8" at bounding box center [784, 380] width 1568 height 759
click at [1088, 425] on div "2 of 8" at bounding box center [784, 380] width 1568 height 759
click at [1560, 133] on div "2 of 8" at bounding box center [784, 380] width 1568 height 759
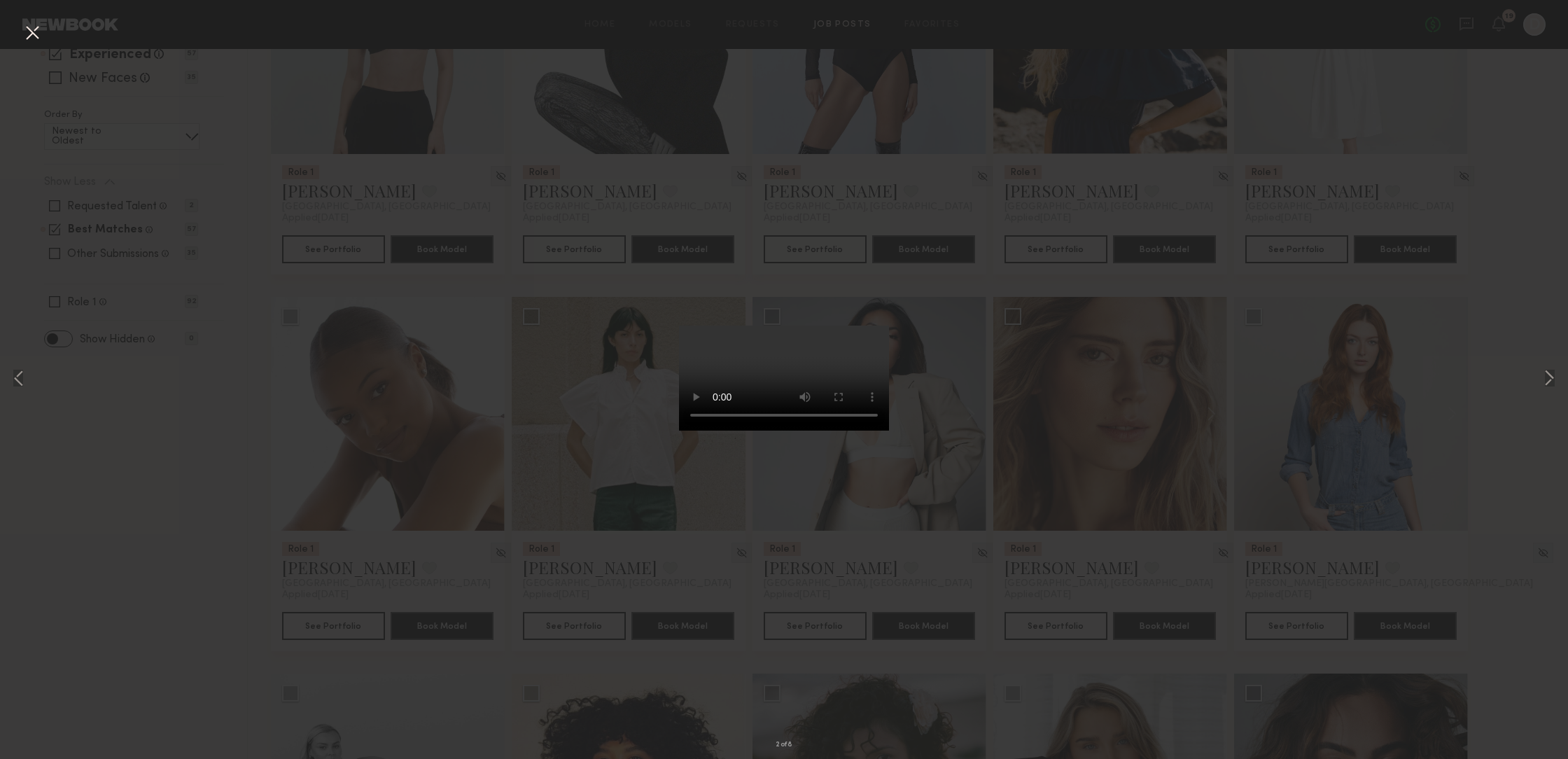
click at [31, 37] on button at bounding box center [32, 33] width 23 height 25
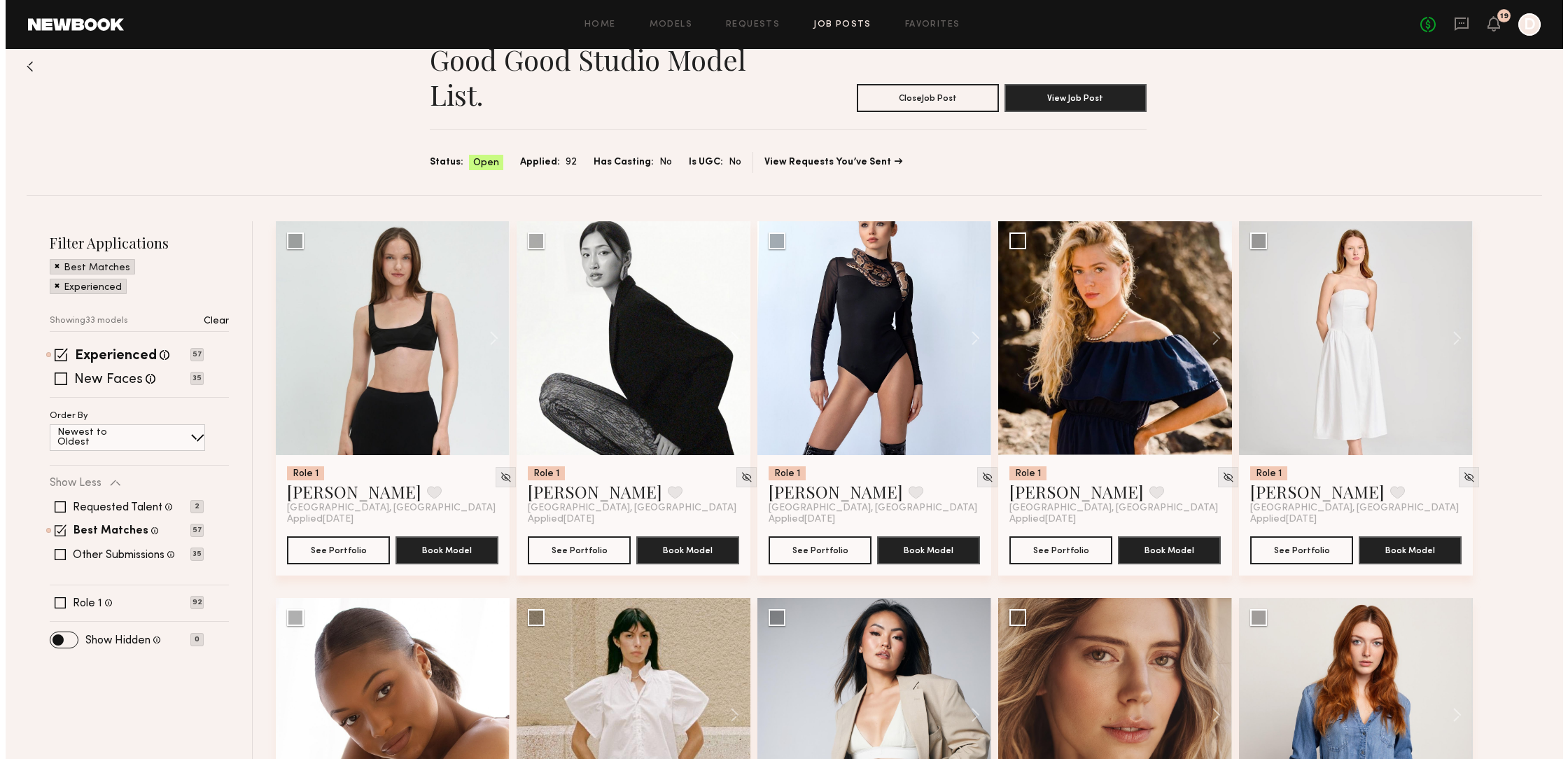
scroll to position [0, 0]
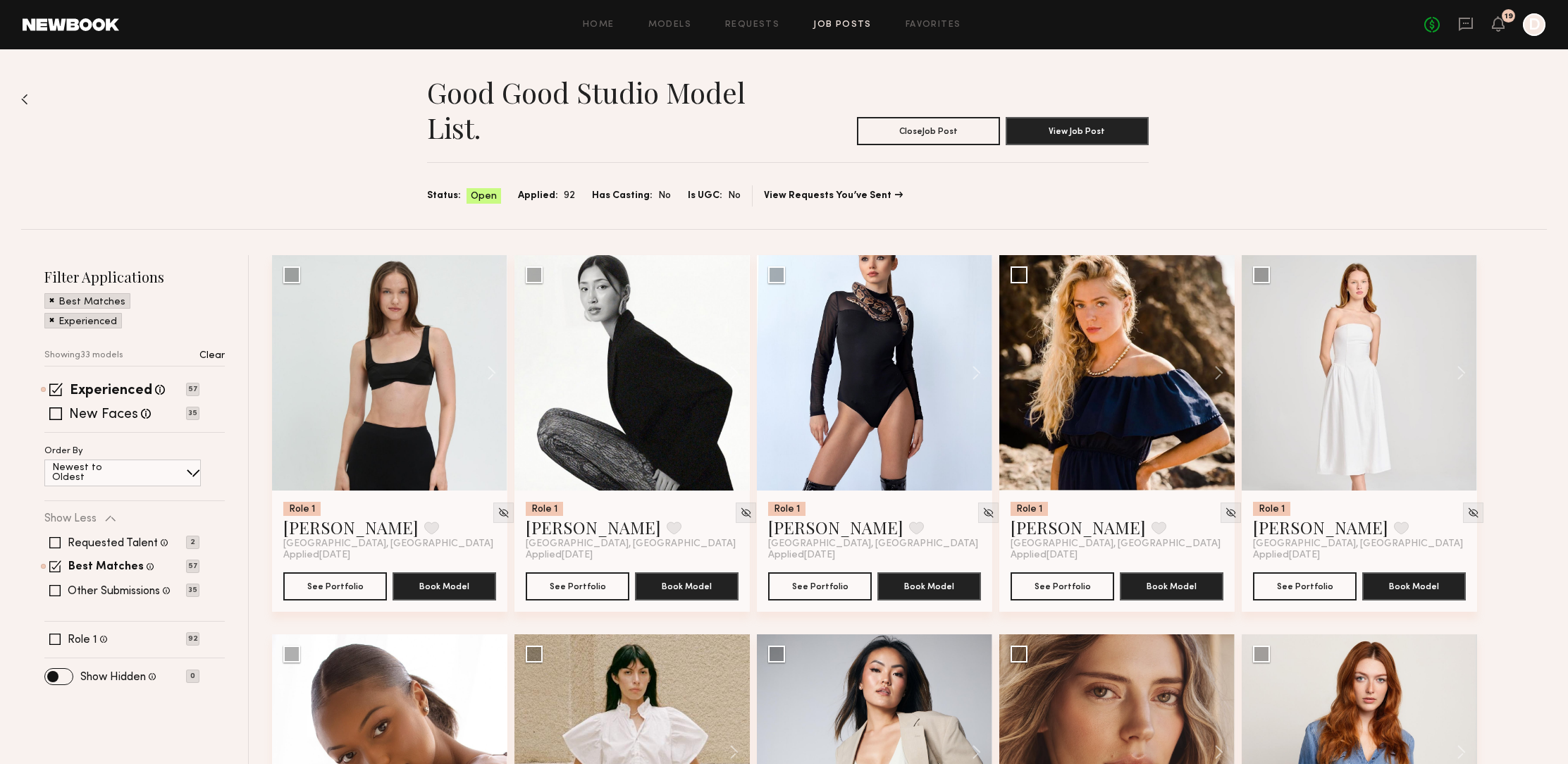
click at [847, 190] on section "Status: Open Applied: 92 Has Casting: No Is UGC: No View Requests You’ve Sent" at bounding box center [788, 195] width 721 height 21
click at [844, 196] on link "View Requests You’ve Sent" at bounding box center [833, 195] width 139 height 10
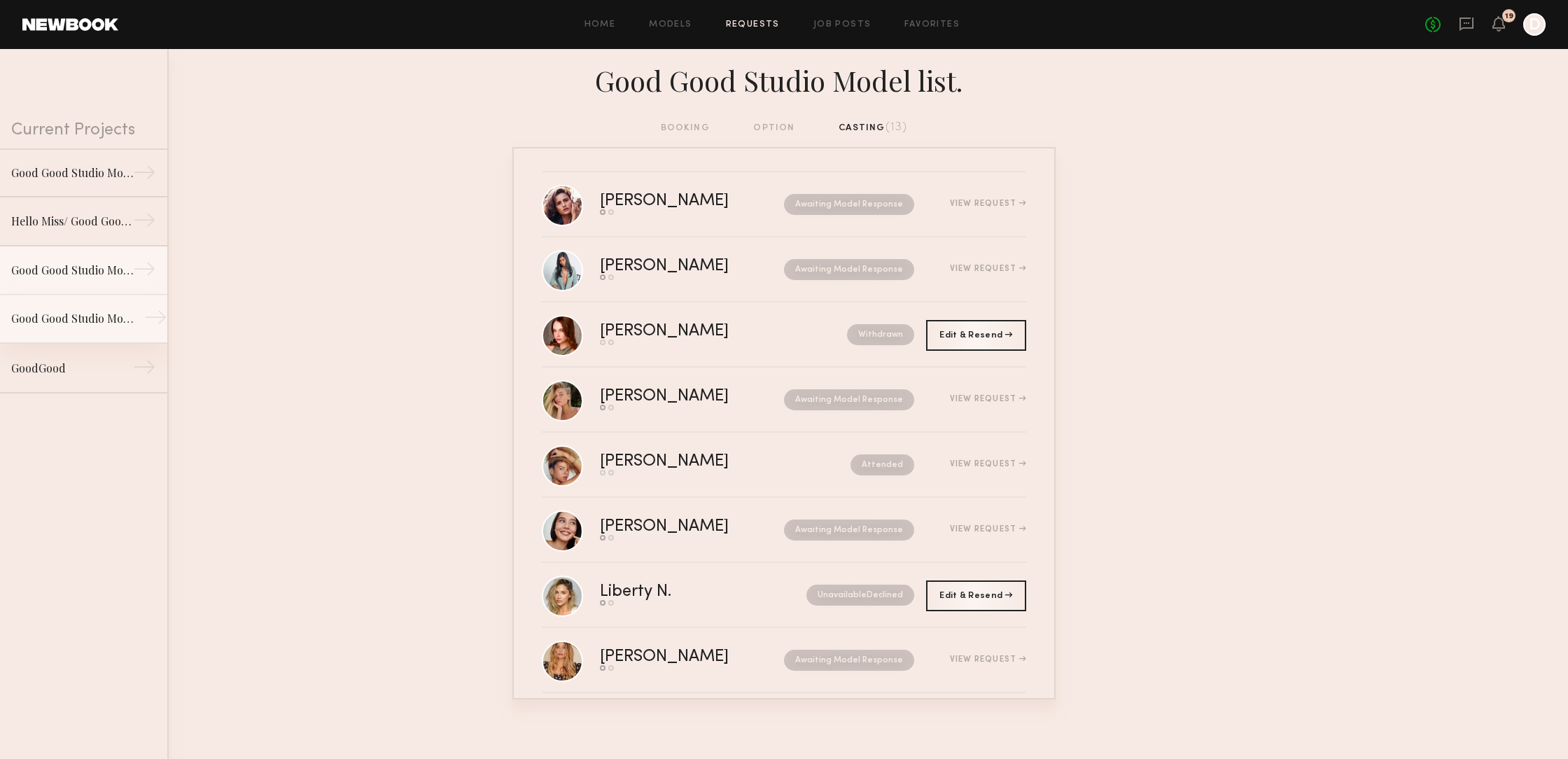
click at [105, 319] on div "Good Good Studio Model list." at bounding box center [71, 318] width 122 height 17
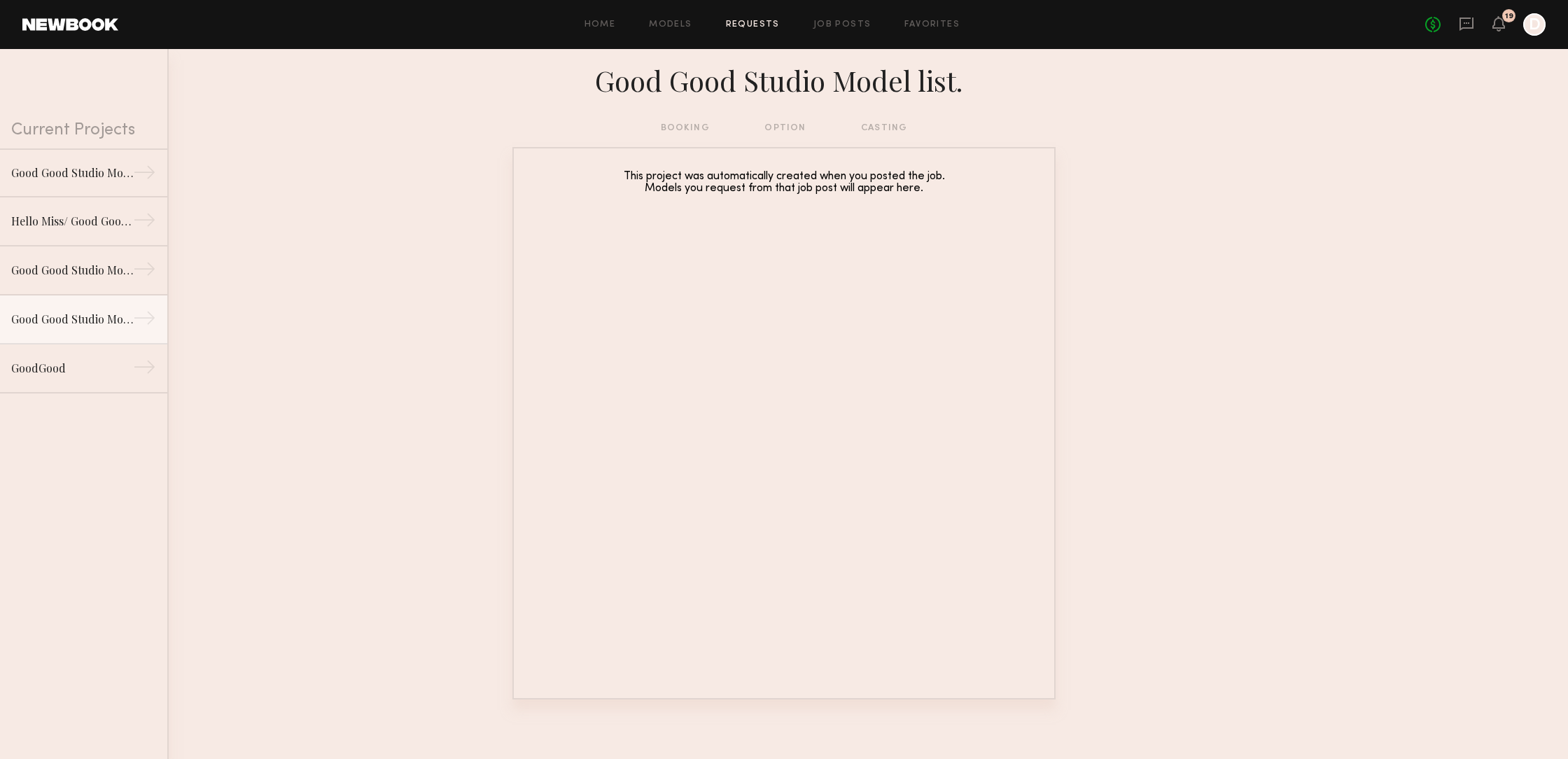
click at [688, 124] on div "booking option casting" at bounding box center [784, 128] width 247 height 15
click at [81, 174] on div "Good Good Studio Model list 2025" at bounding box center [71, 172] width 122 height 17
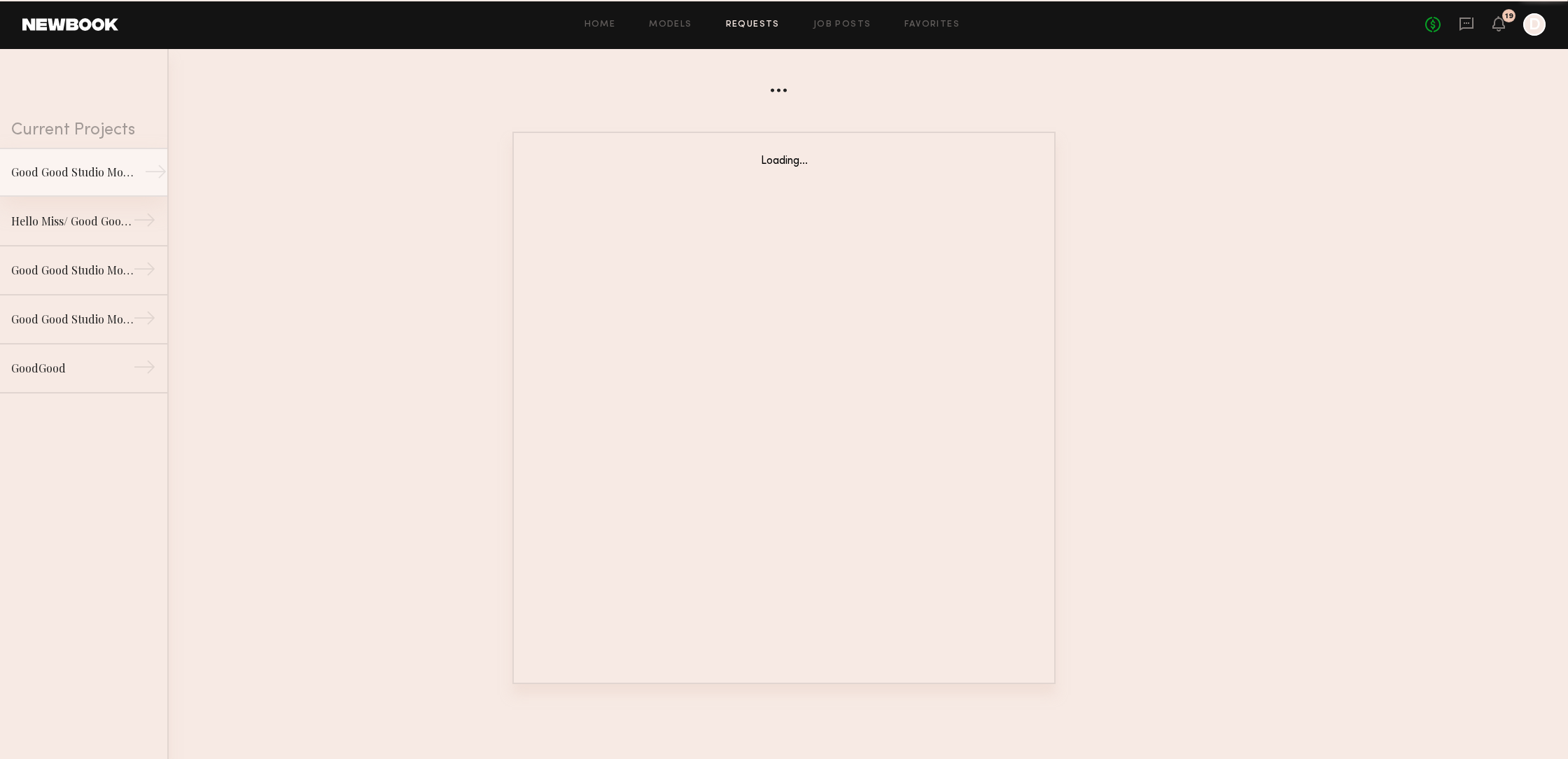
click at [81, 175] on div "Good Good Studio Model list 2025" at bounding box center [71, 172] width 122 height 17
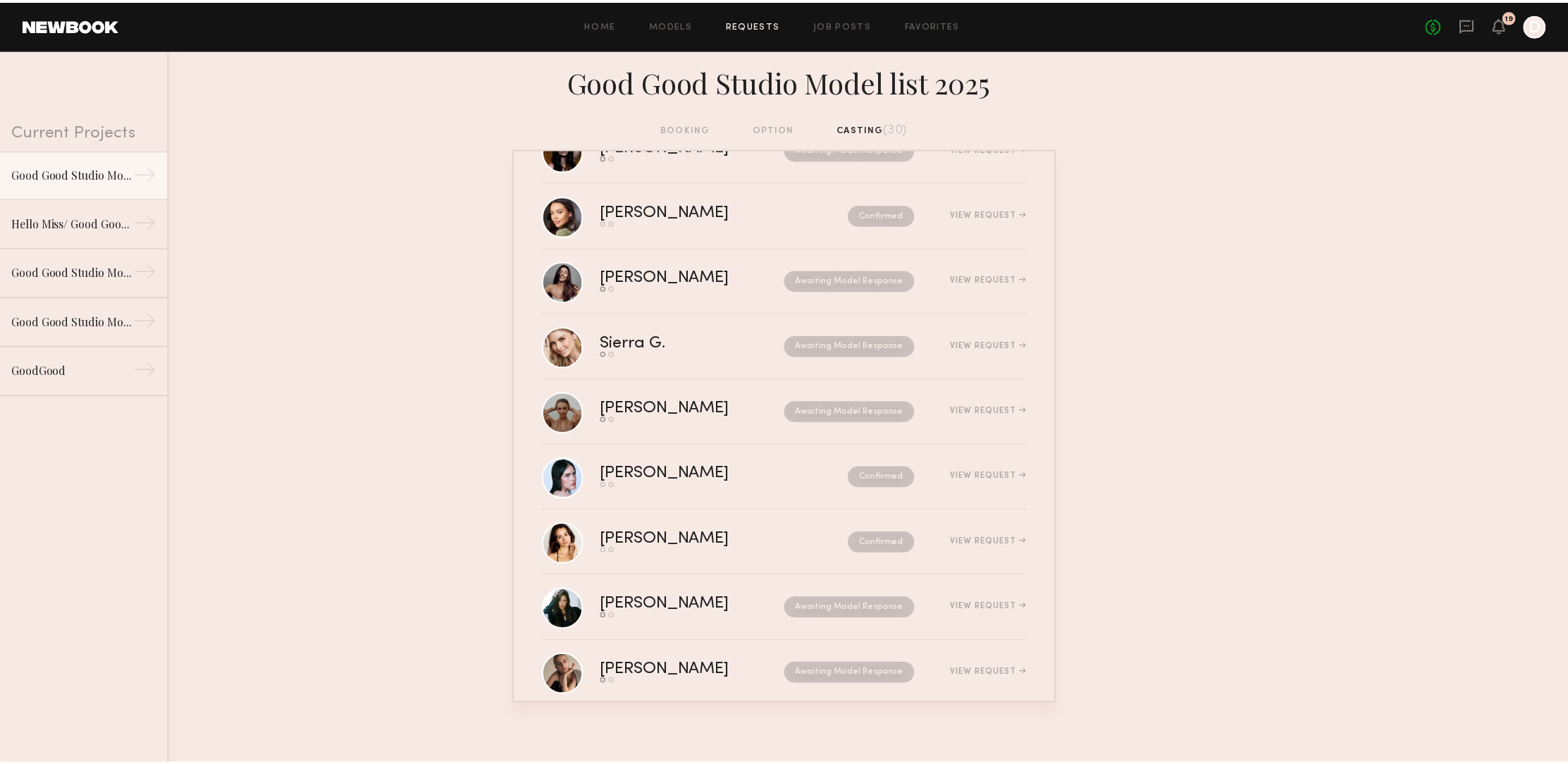
scroll to position [523, 0]
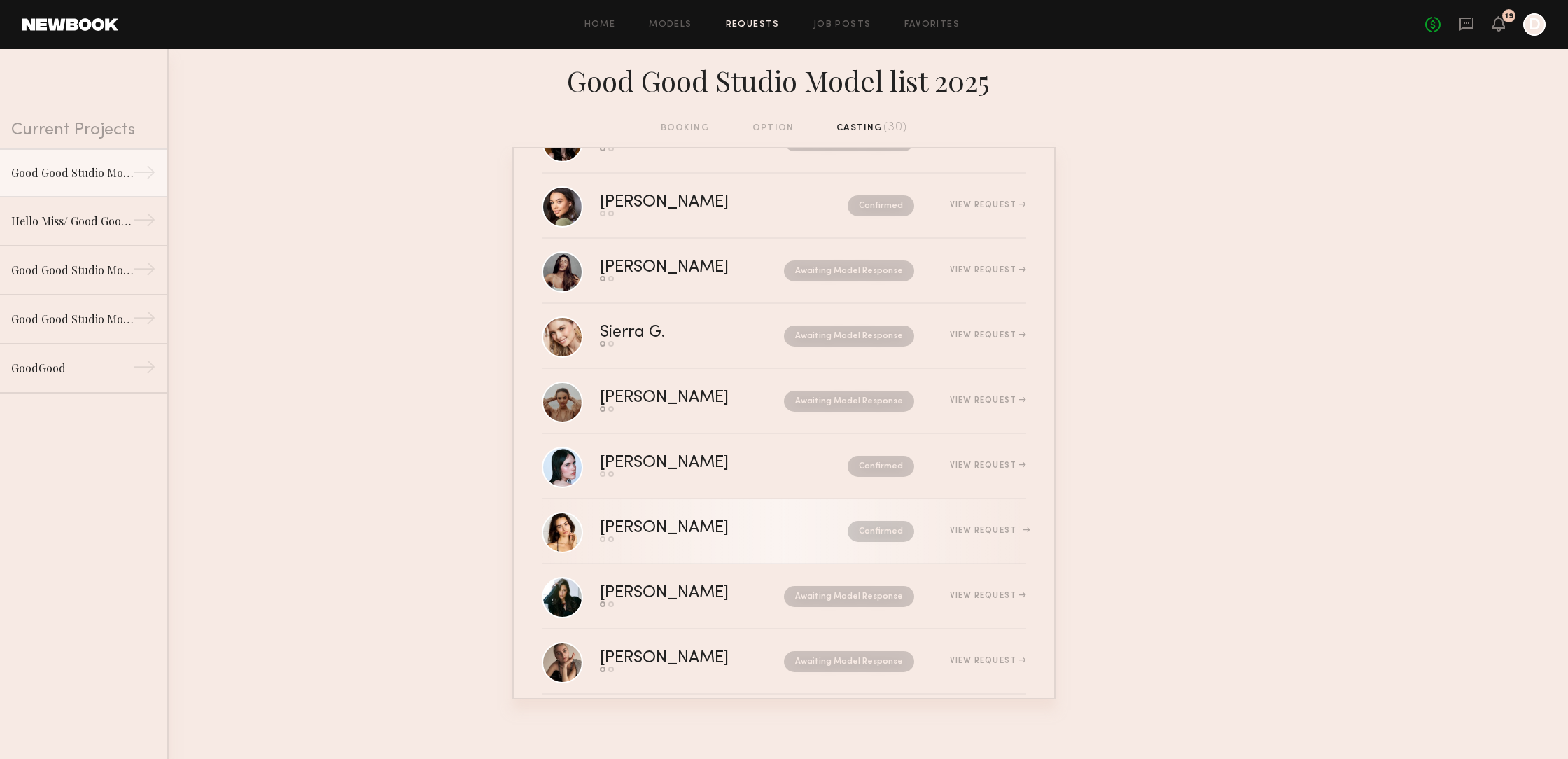
click at [637, 526] on div "[PERSON_NAME]" at bounding box center [693, 528] width 188 height 16
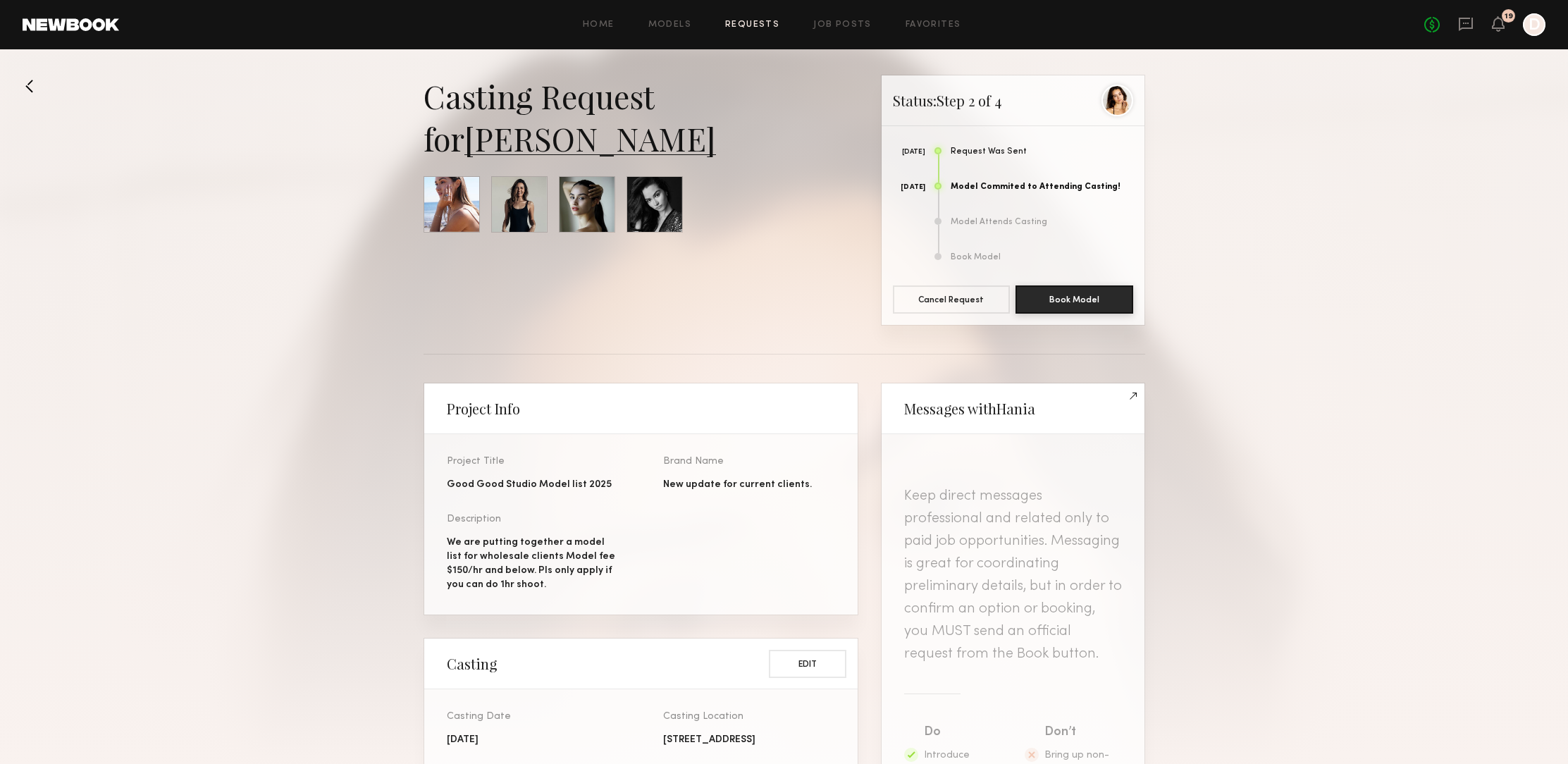
click at [542, 140] on link "[PERSON_NAME]" at bounding box center [590, 138] width 251 height 43
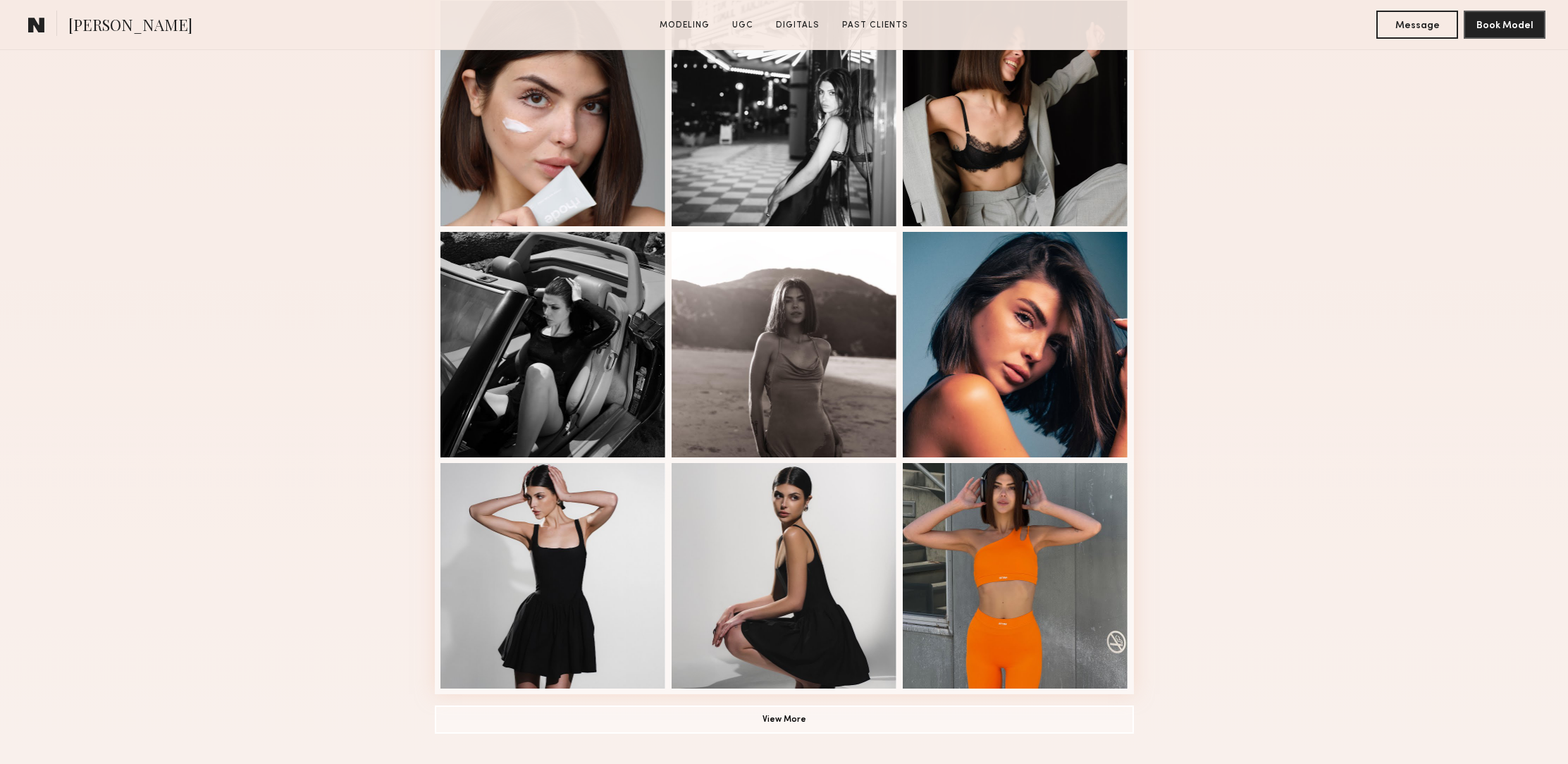
scroll to position [753, 0]
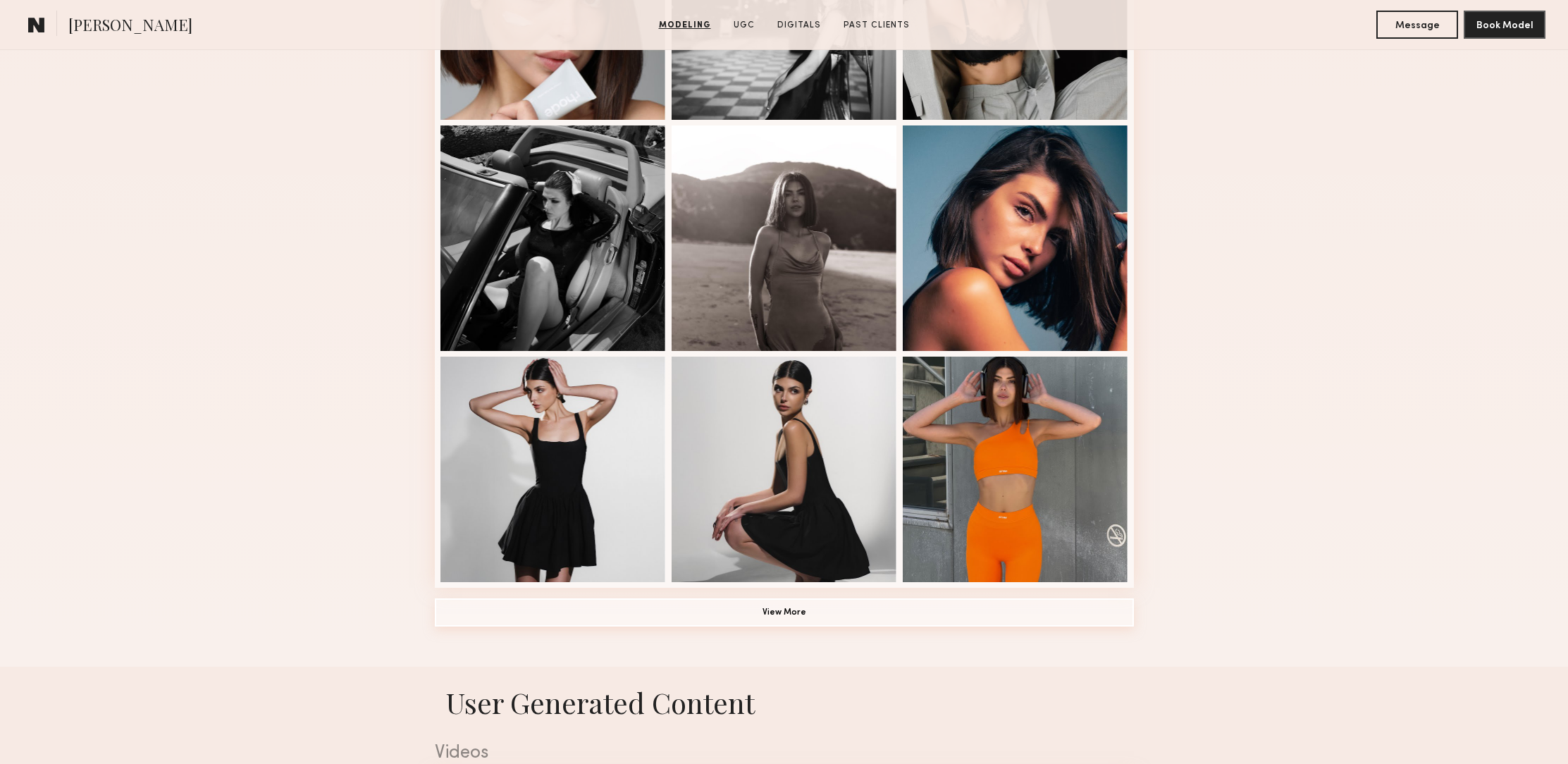
click at [877, 619] on button "View More" at bounding box center [784, 612] width 699 height 28
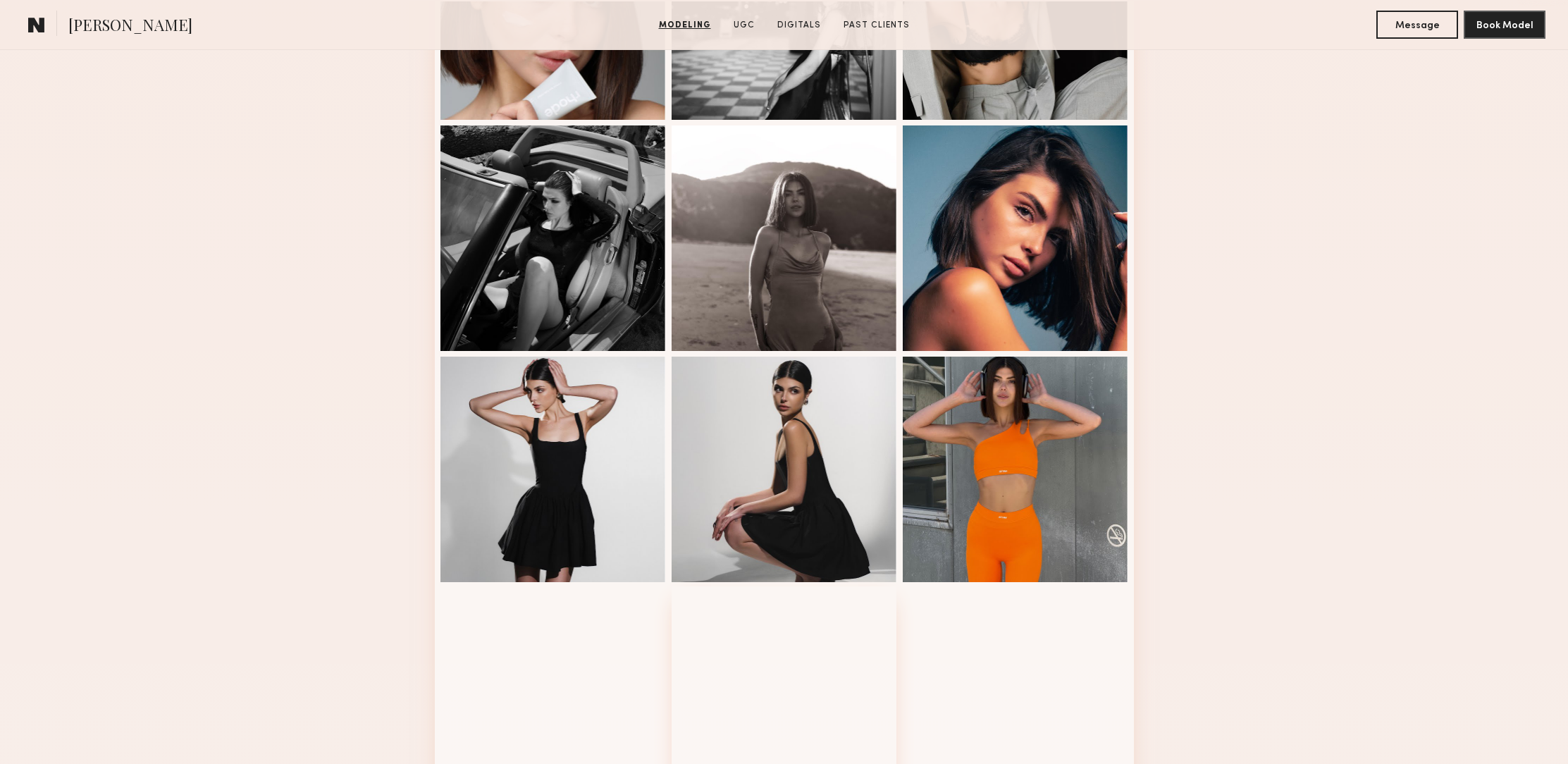
click at [884, 615] on div at bounding box center [784, 699] width 225 height 225
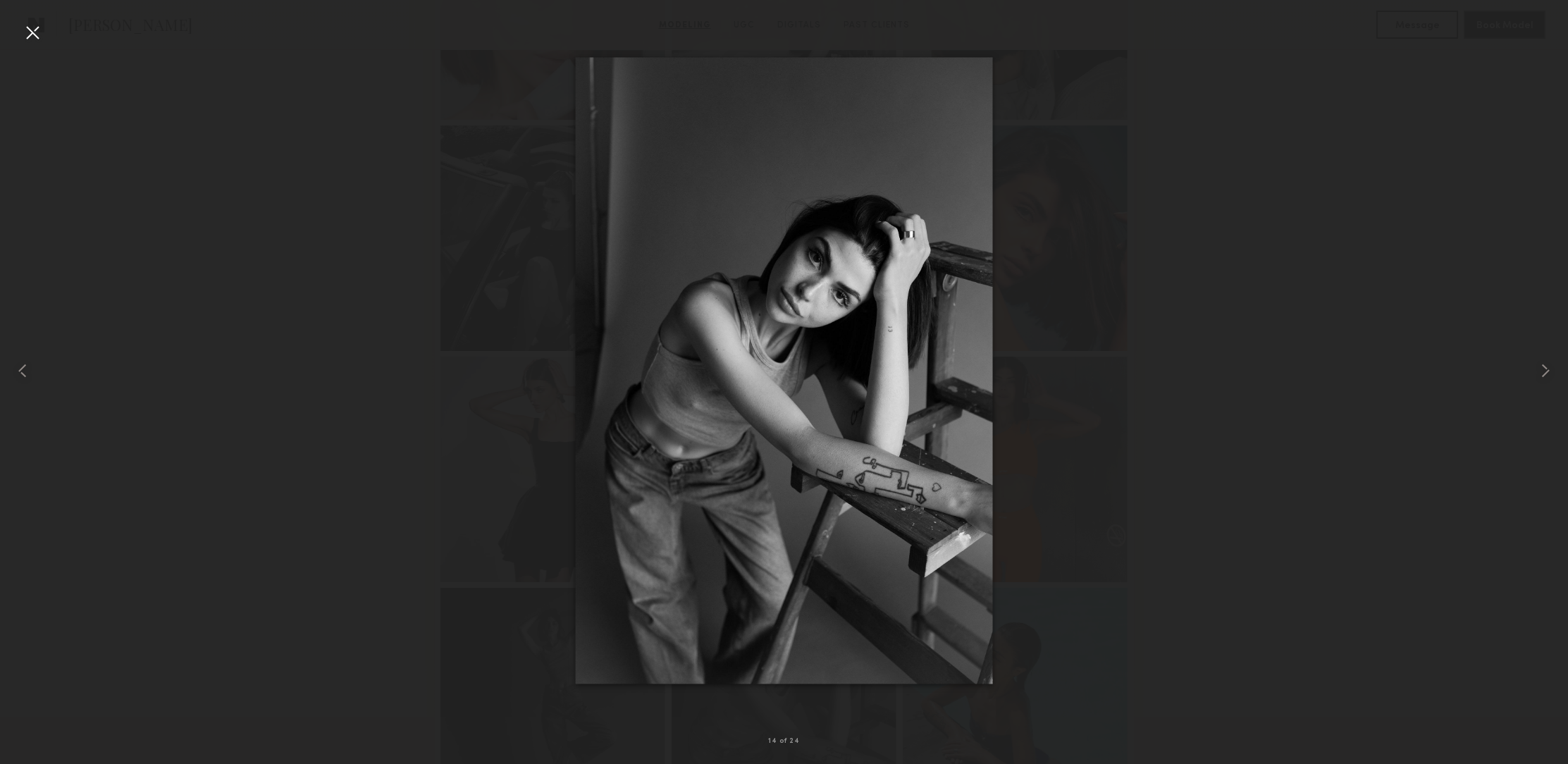
click at [24, 39] on div at bounding box center [32, 32] width 23 height 23
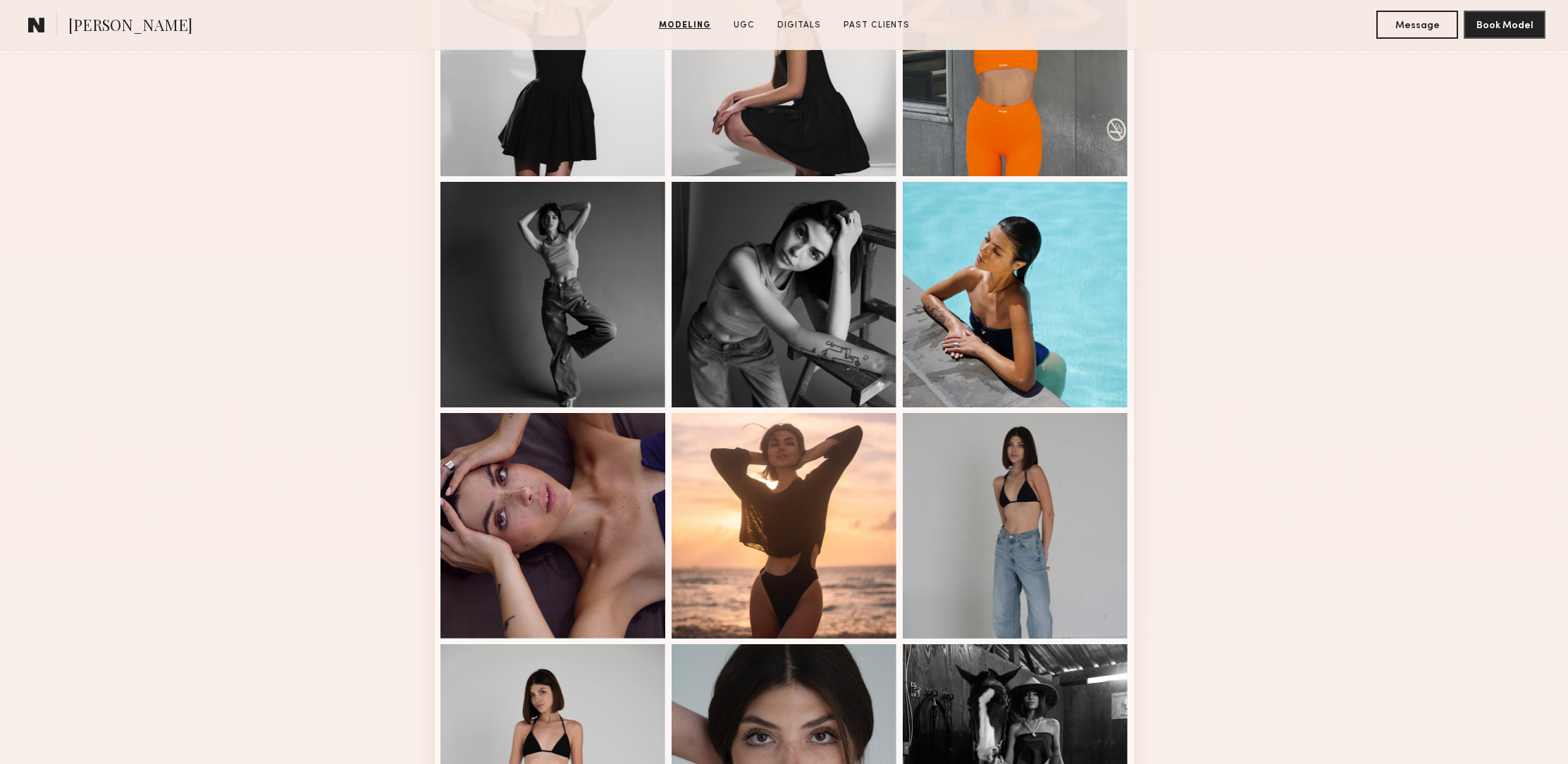
scroll to position [0, 0]
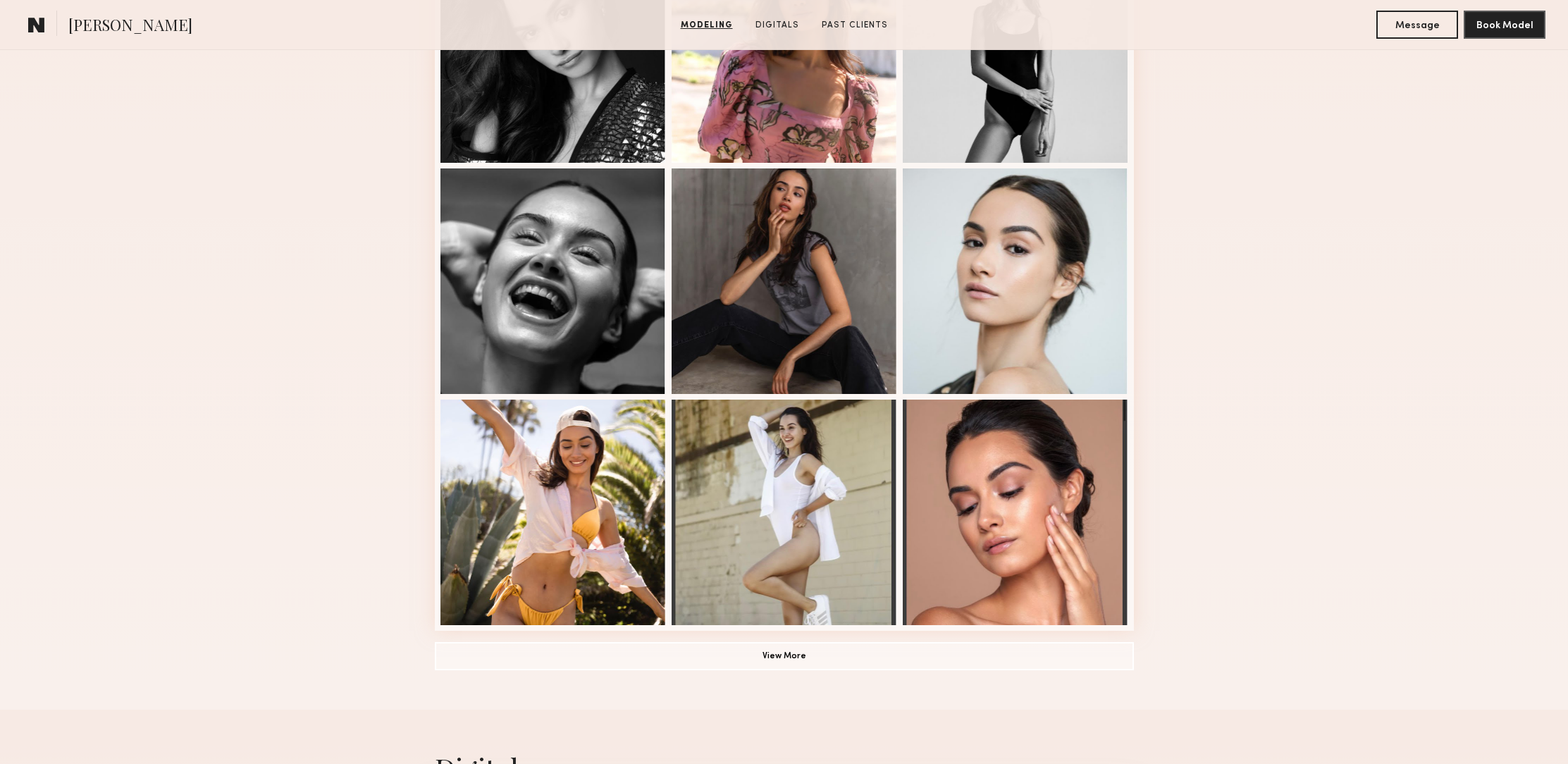
scroll to position [708, 0]
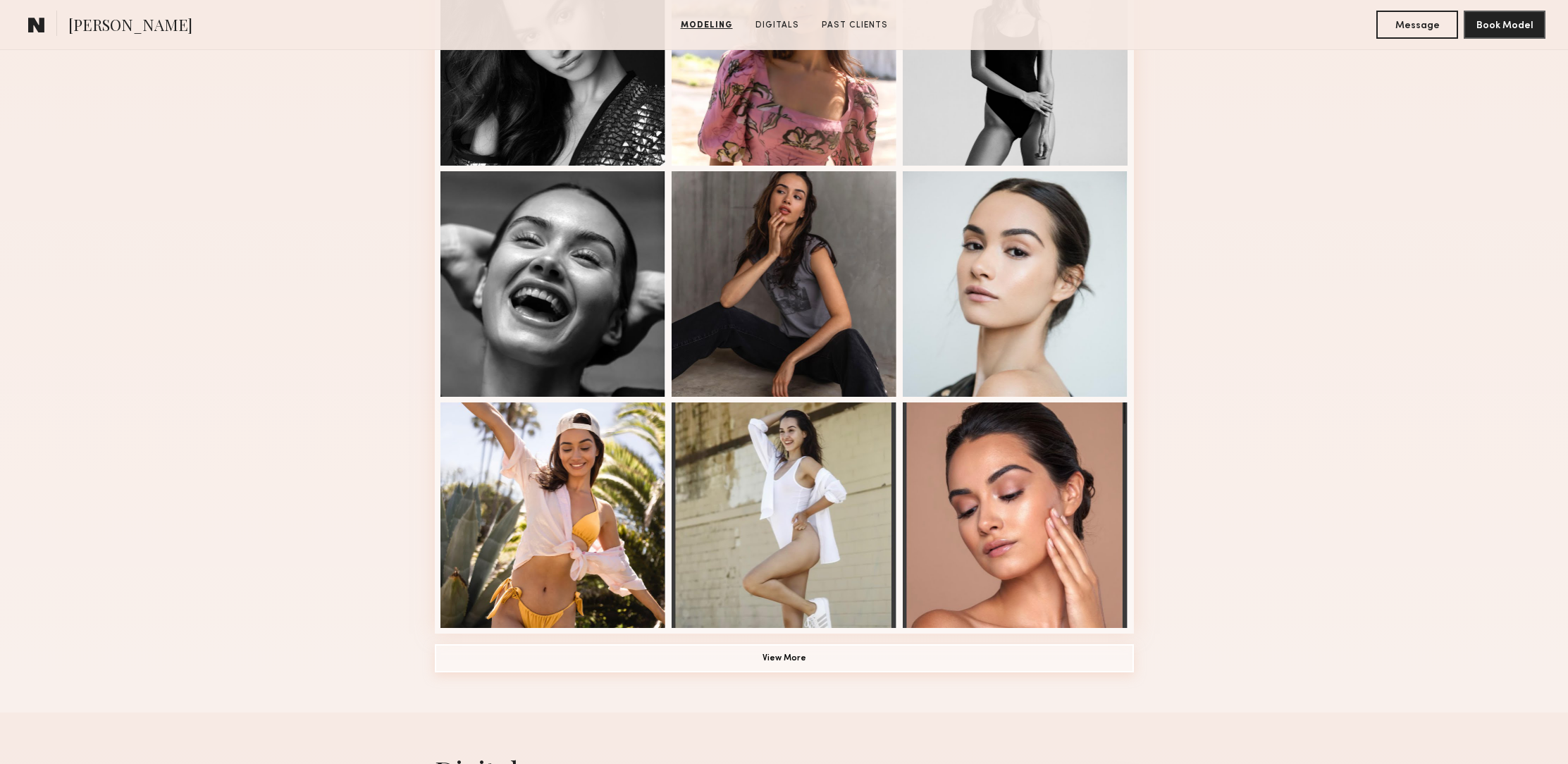
click at [806, 671] on button "View More" at bounding box center [784, 658] width 699 height 28
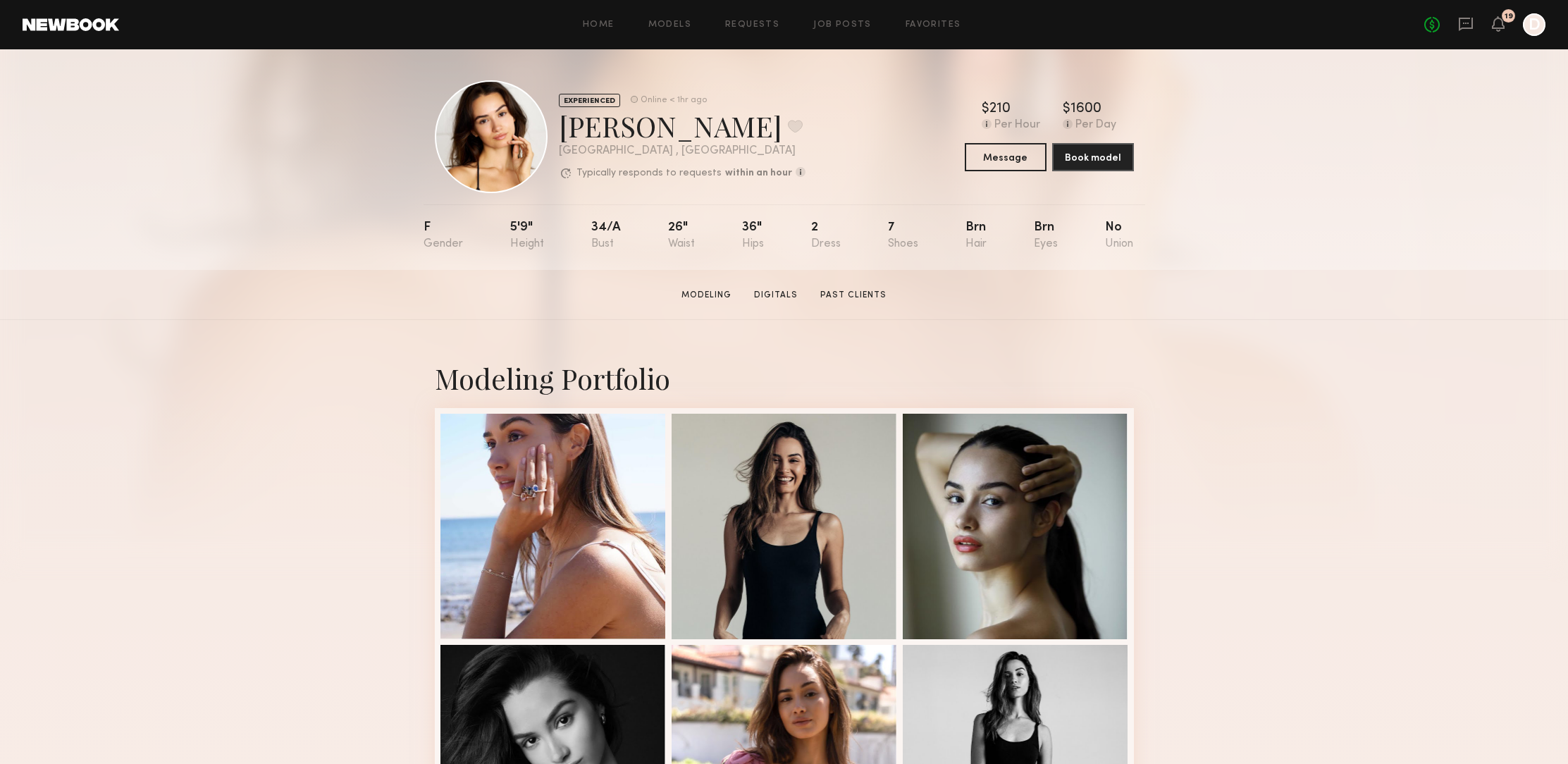
scroll to position [0, 0]
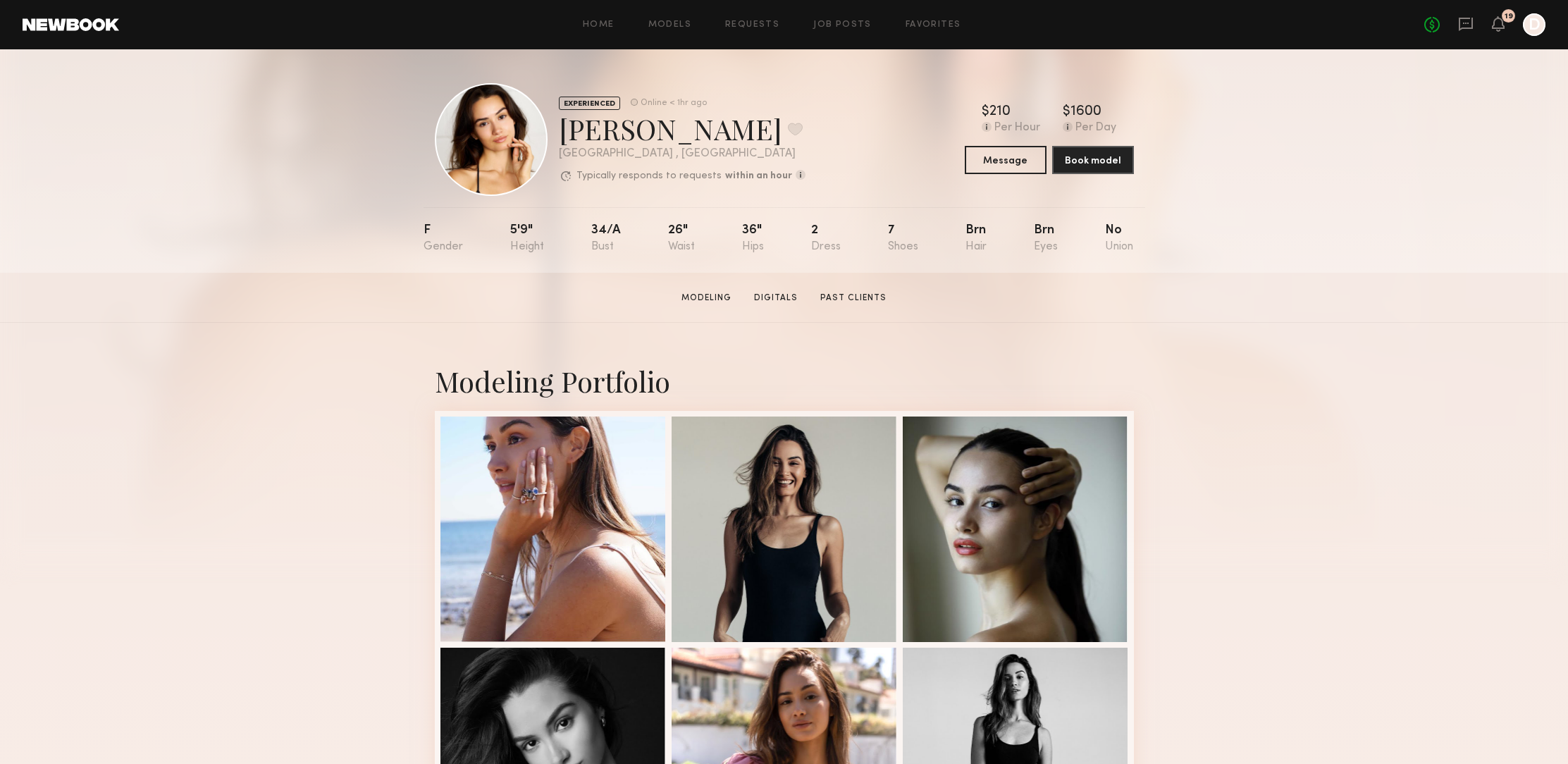
click at [610, 140] on div "[PERSON_NAME] Favorite" at bounding box center [682, 128] width 247 height 37
